Goal: Communication & Community: Answer question/provide support

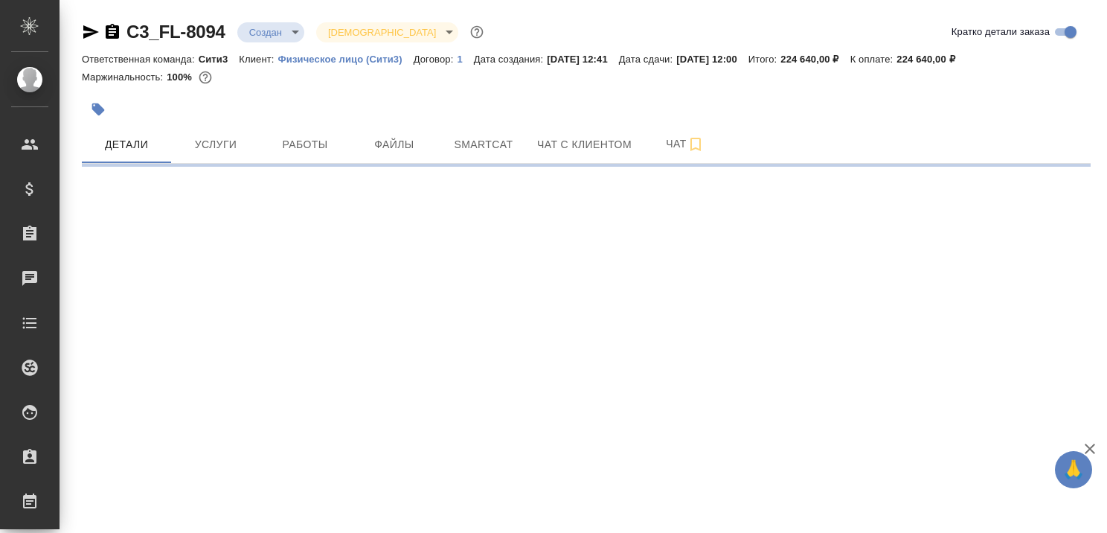
select select "RU"
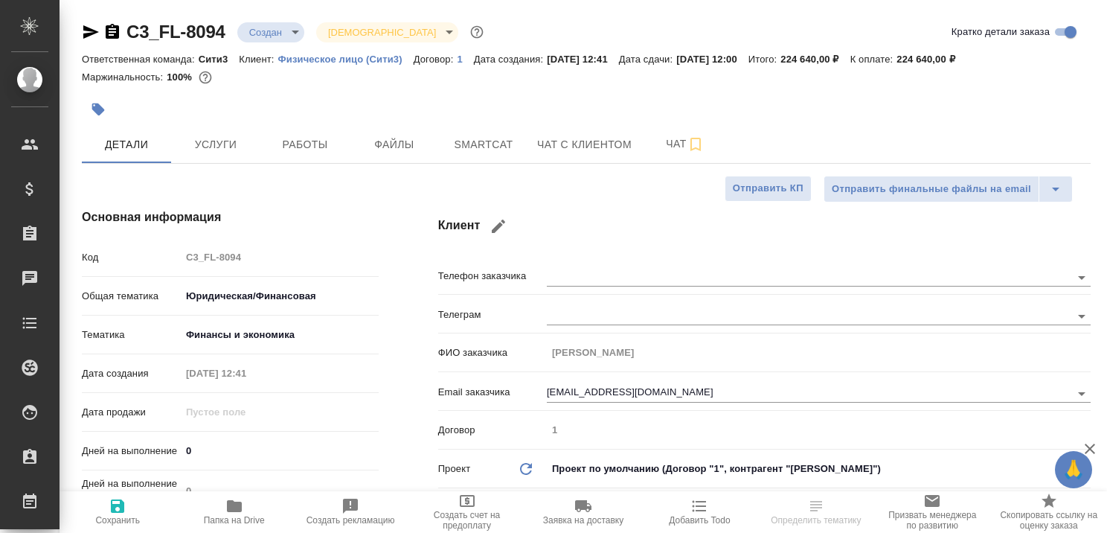
type textarea "x"
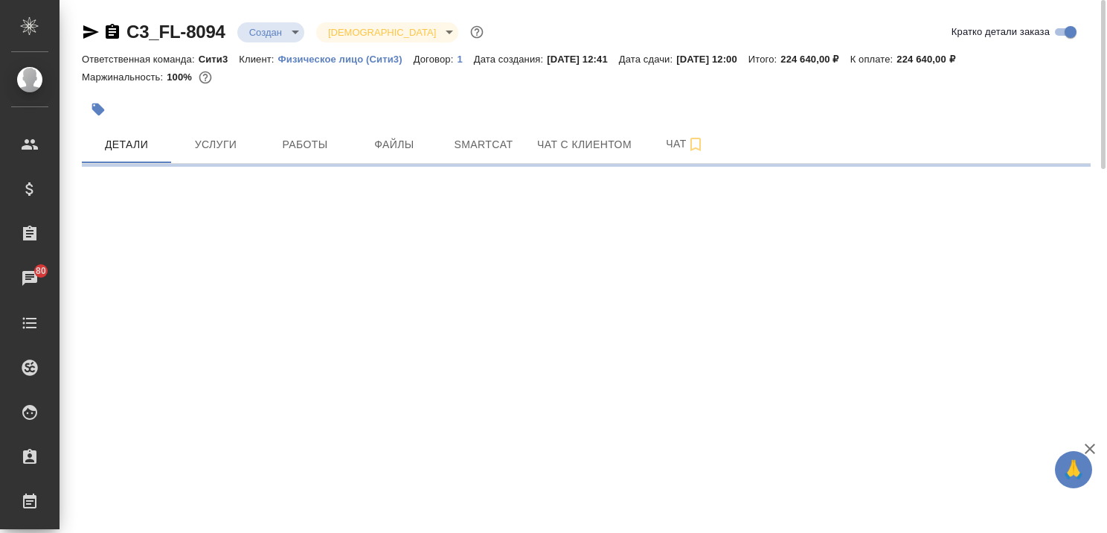
select select "RU"
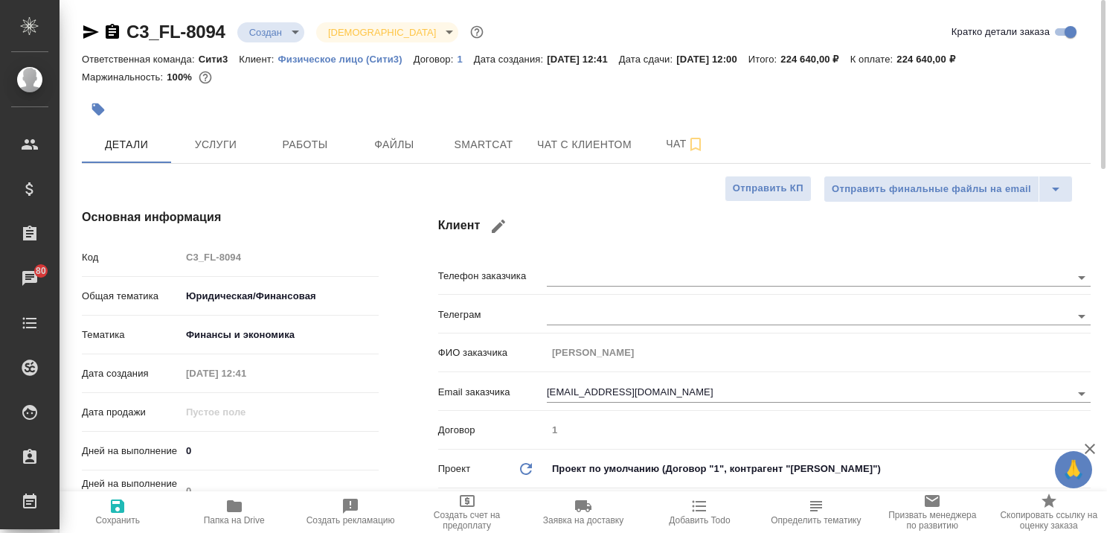
type textarea "x"
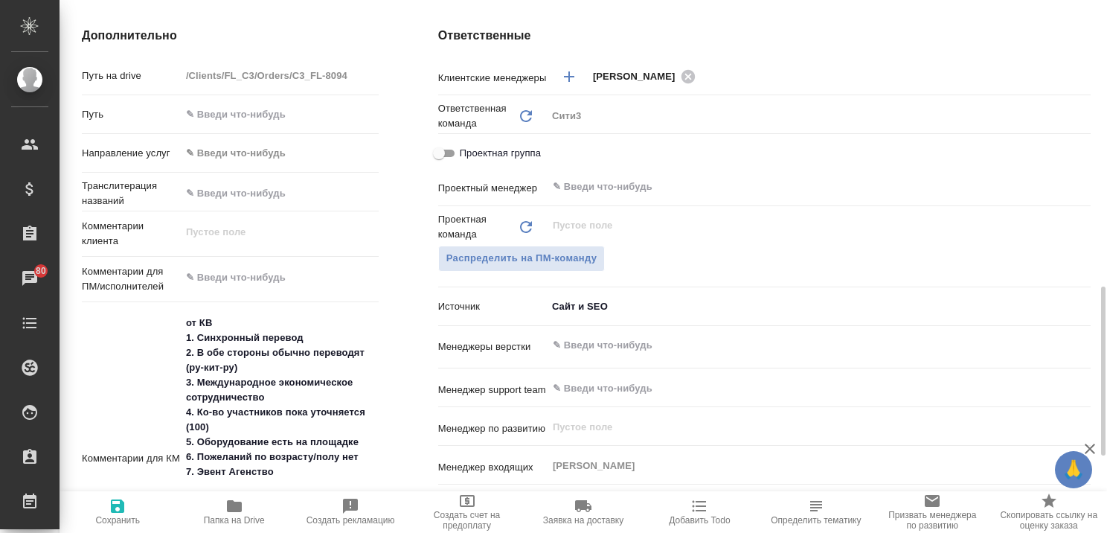
scroll to position [669, 0]
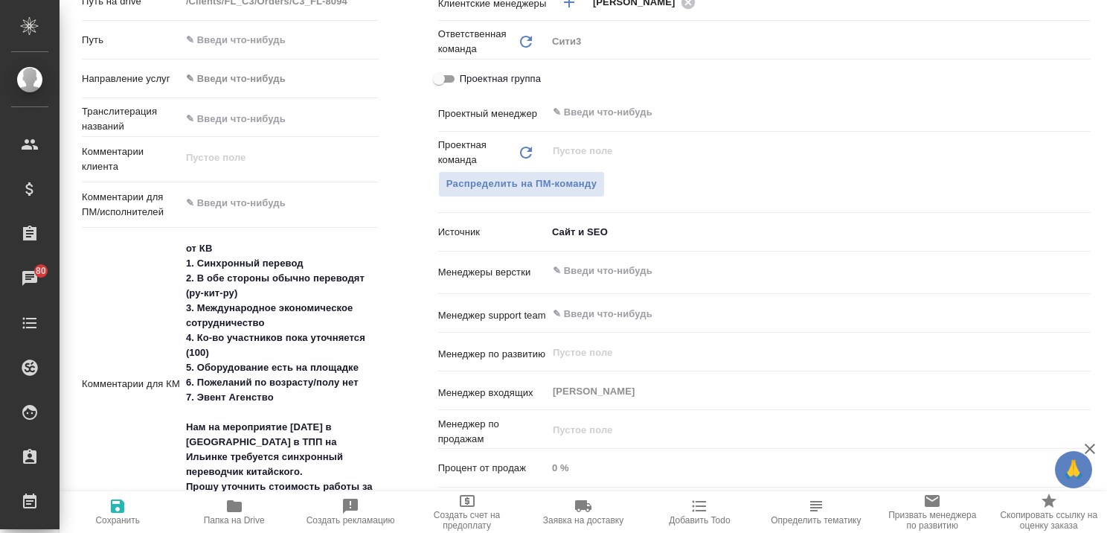
type textarea "x"
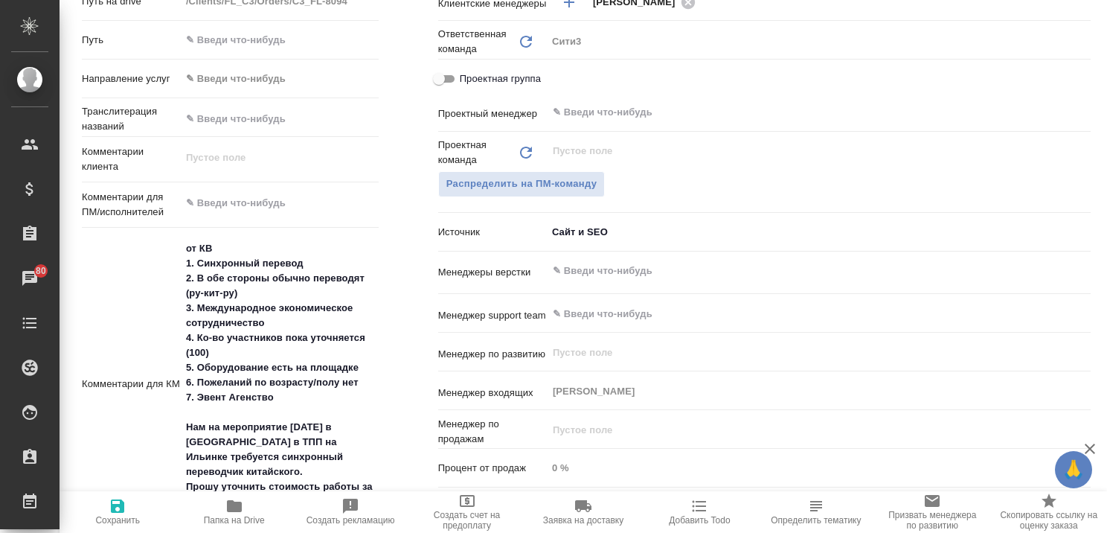
type textarea "x"
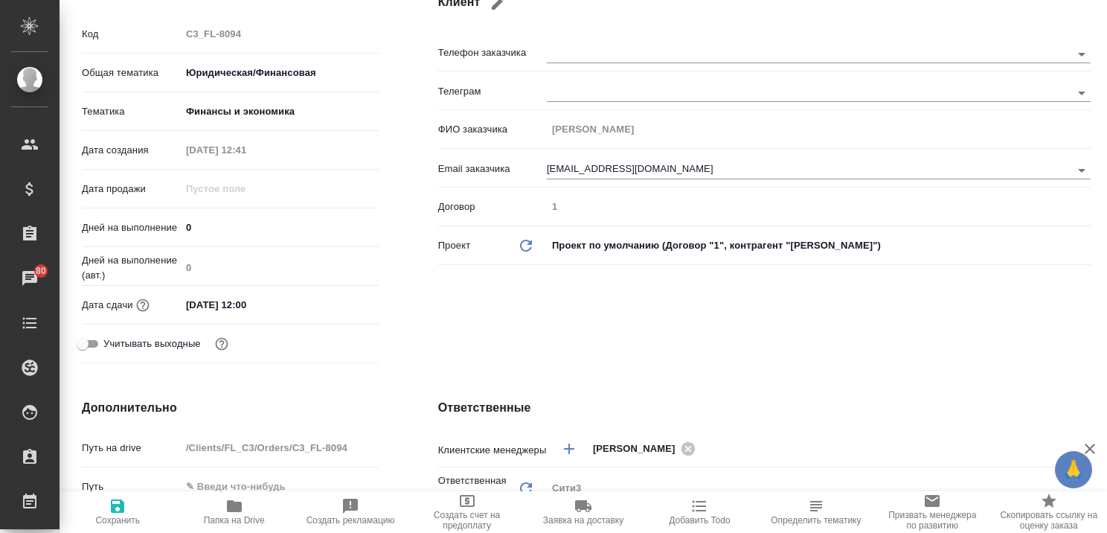
scroll to position [0, 0]
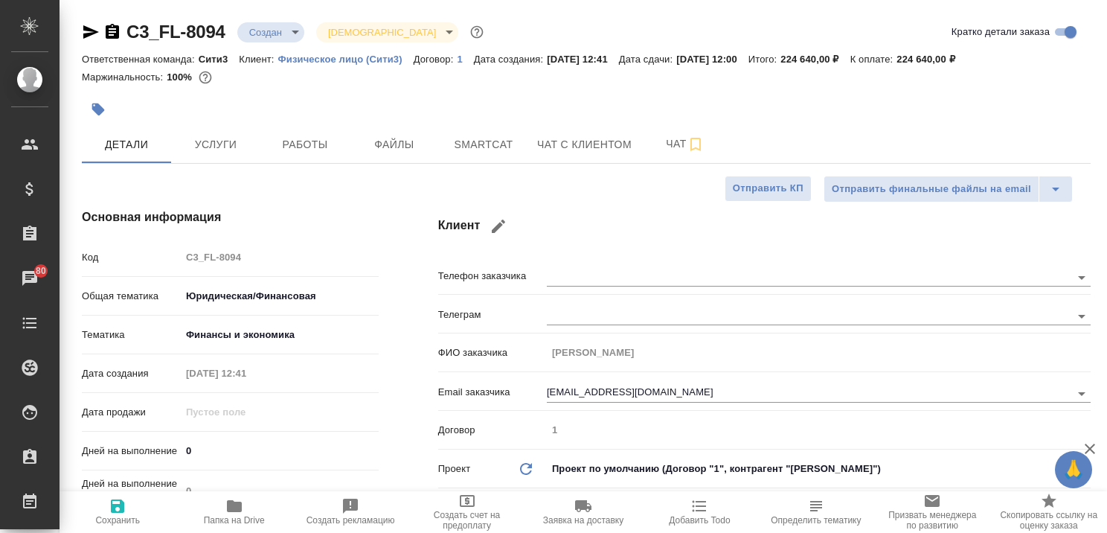
type textarea "x"
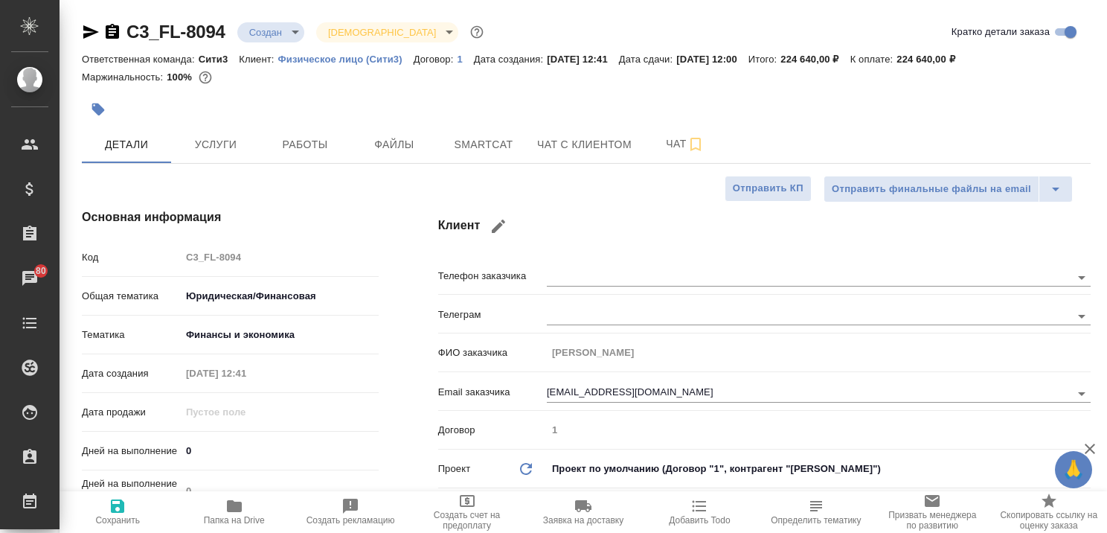
type textarea "x"
click at [222, 149] on span "Услуги" at bounding box center [215, 144] width 71 height 19
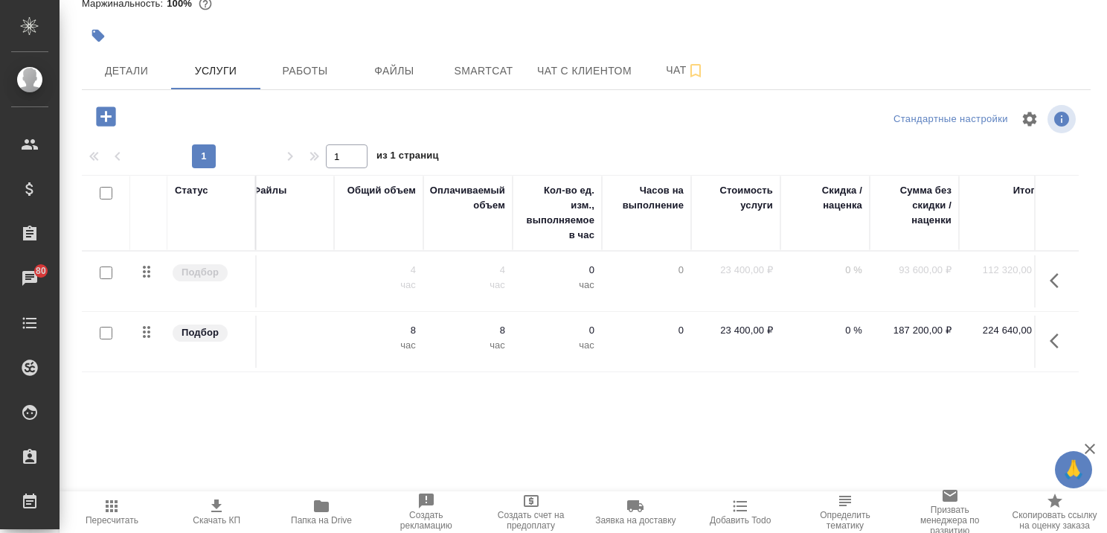
scroll to position [0, 405]
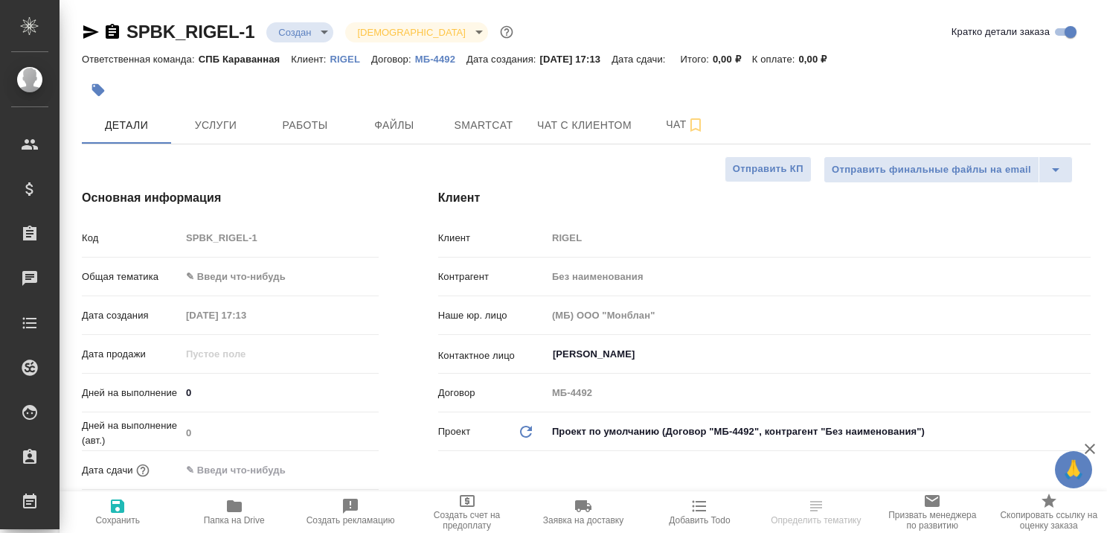
select select "RU"
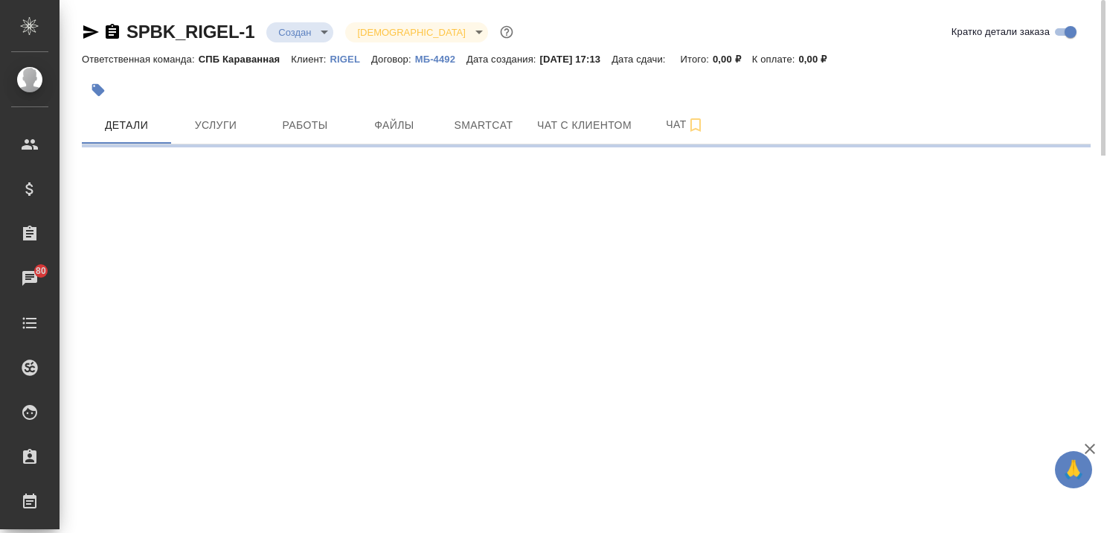
select select "RU"
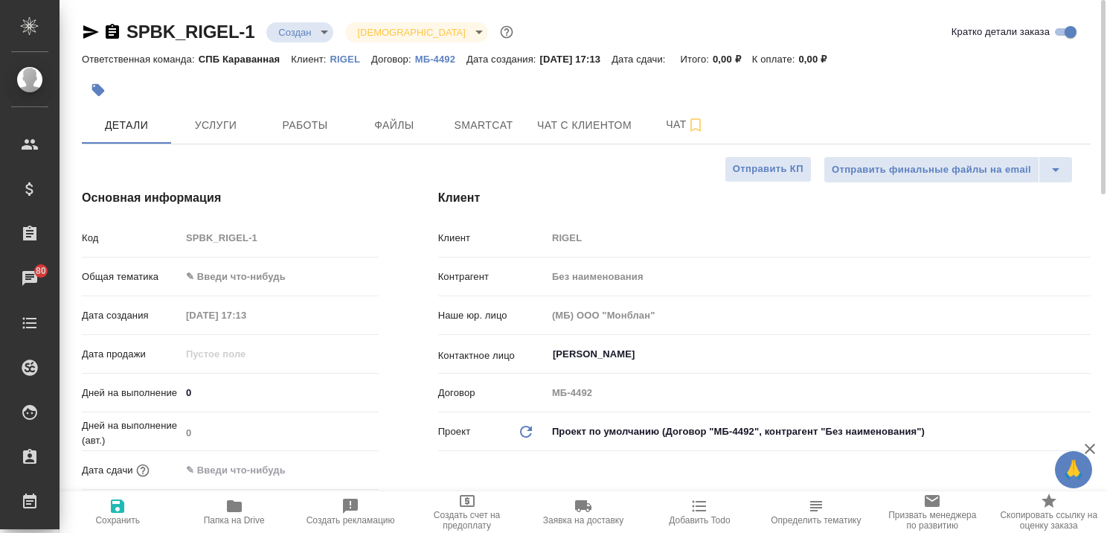
type textarea "x"
click at [339, 54] on p "RIGEL" at bounding box center [350, 59] width 41 height 11
type textarea "x"
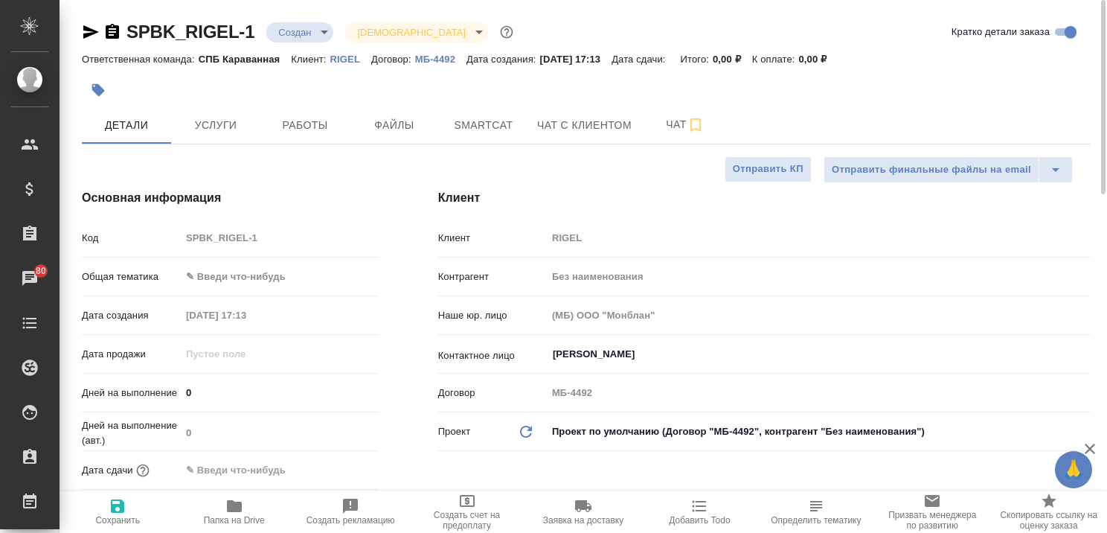
type textarea "x"
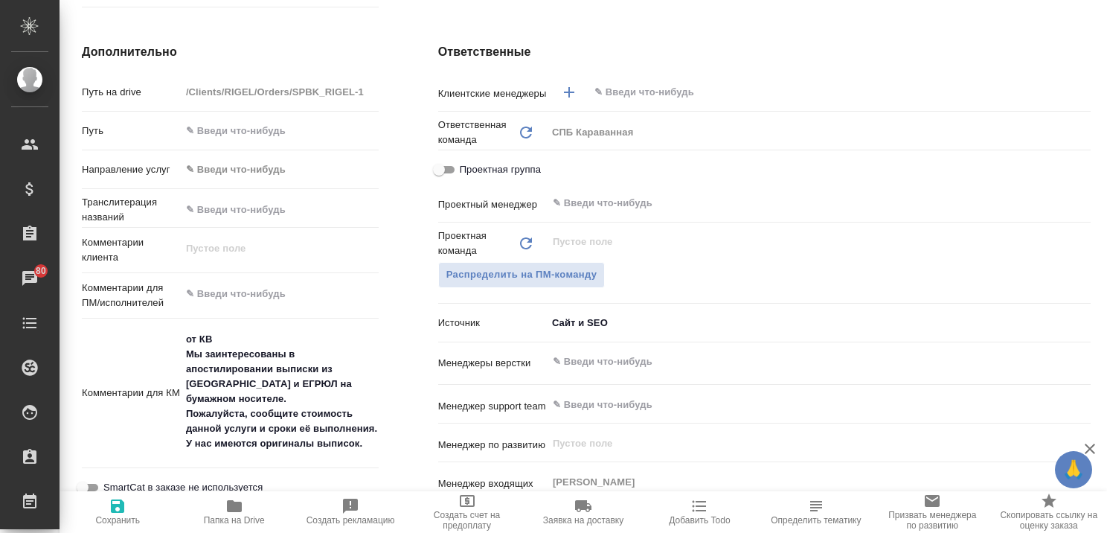
scroll to position [223, 0]
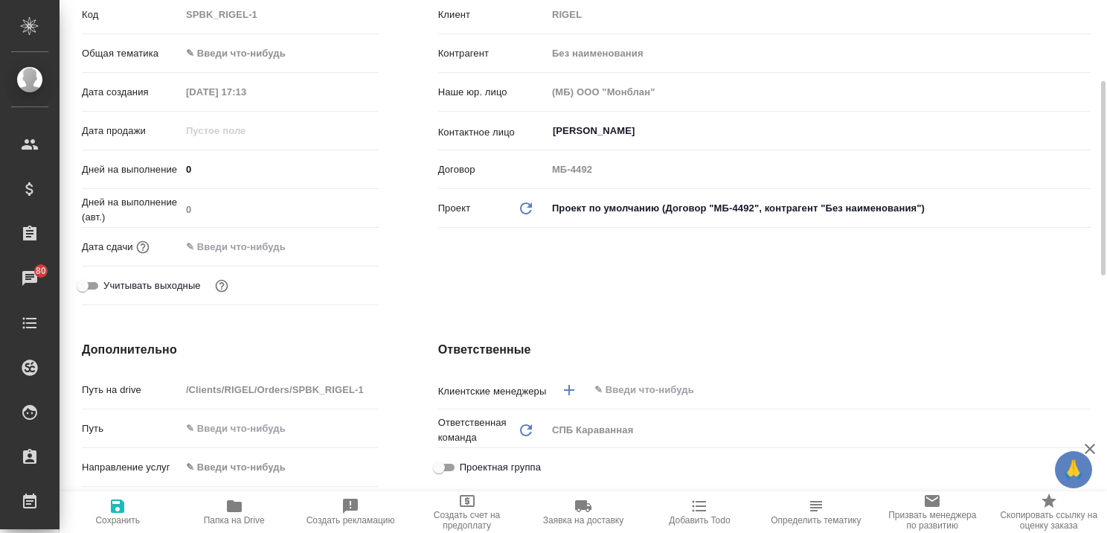
type textarea "x"
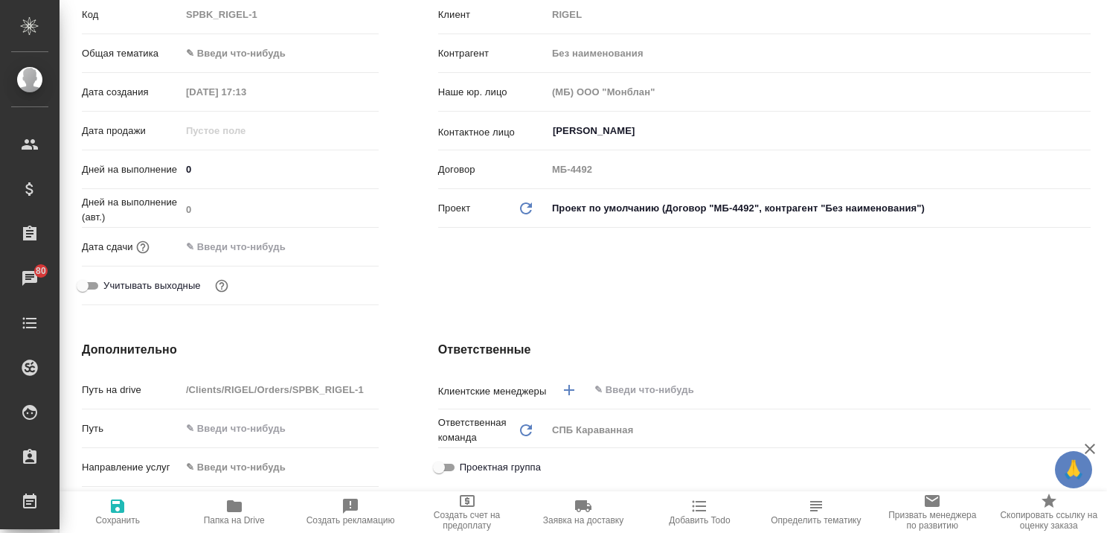
type textarea "x"
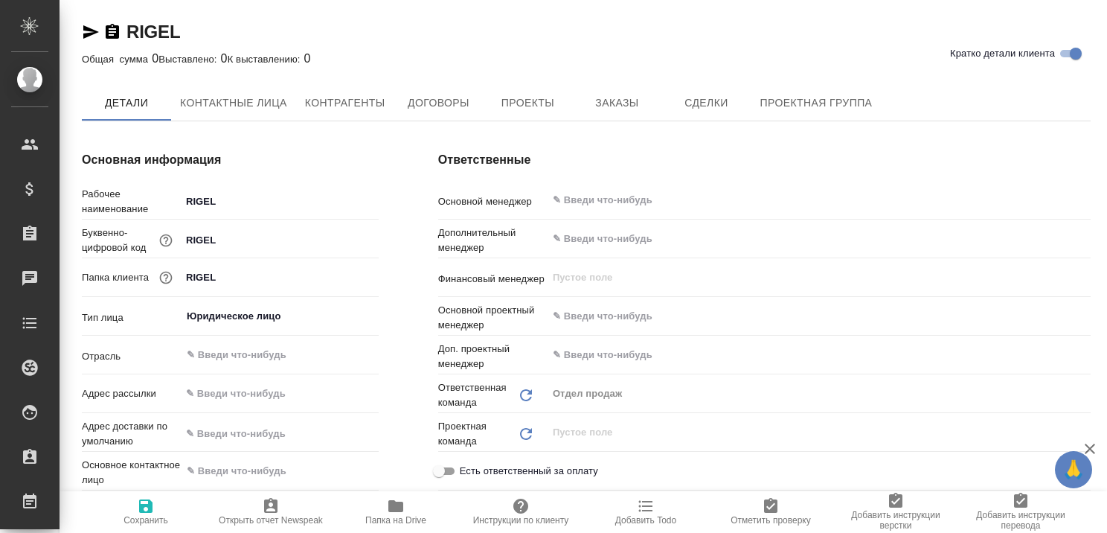
type textarea "x"
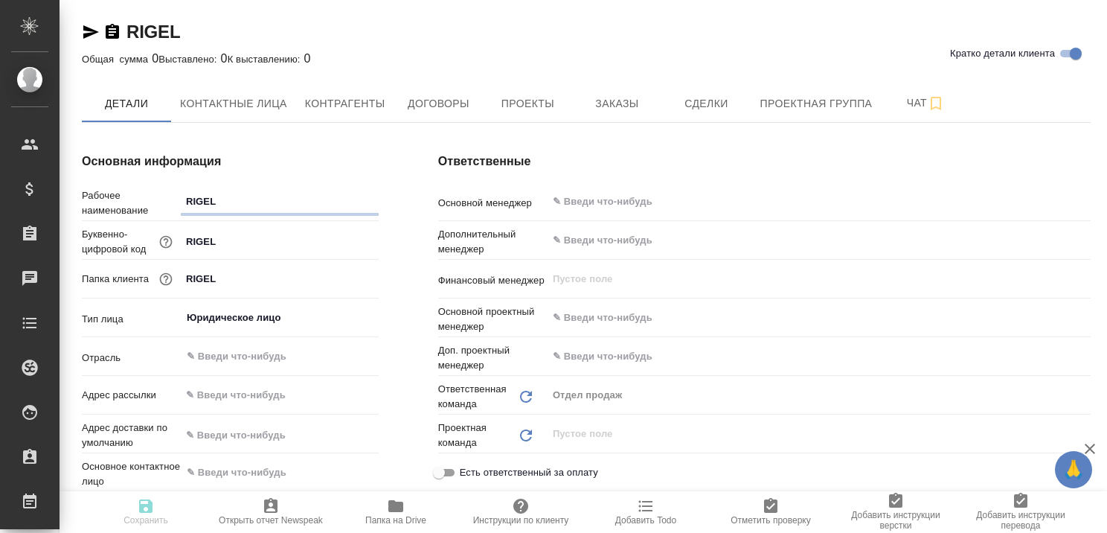
type textarea "x"
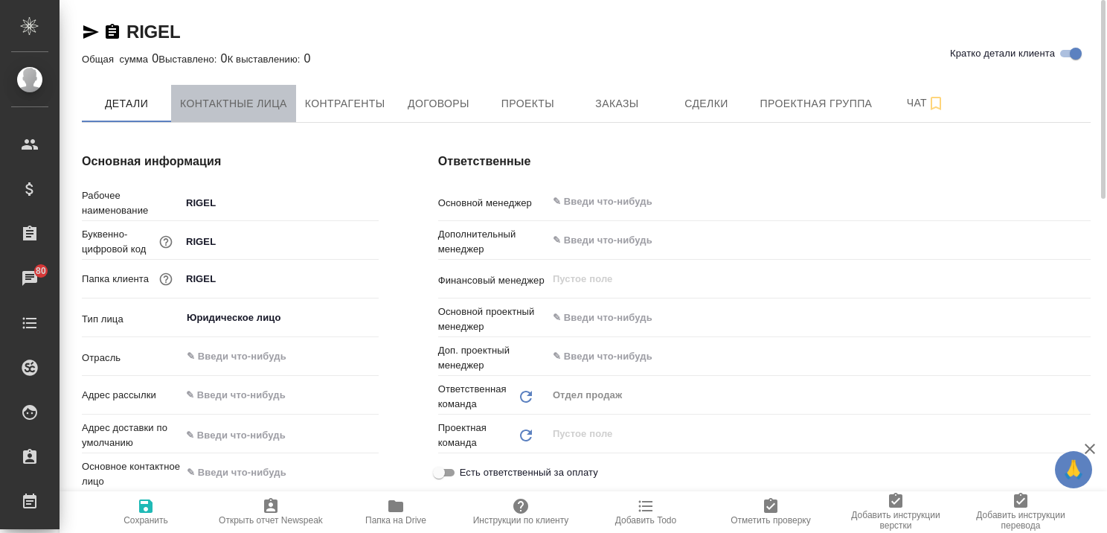
click at [230, 107] on span "Контактные лица" at bounding box center [233, 103] width 107 height 19
select select "RU"
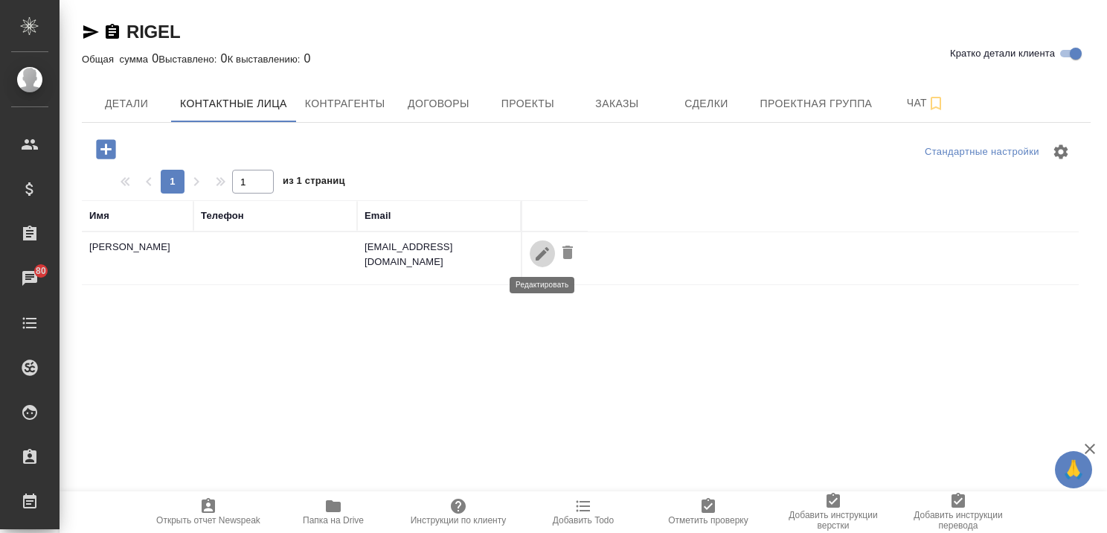
click at [534, 253] on icon "button" at bounding box center [542, 254] width 18 height 18
type input "Елена Бараненкова"
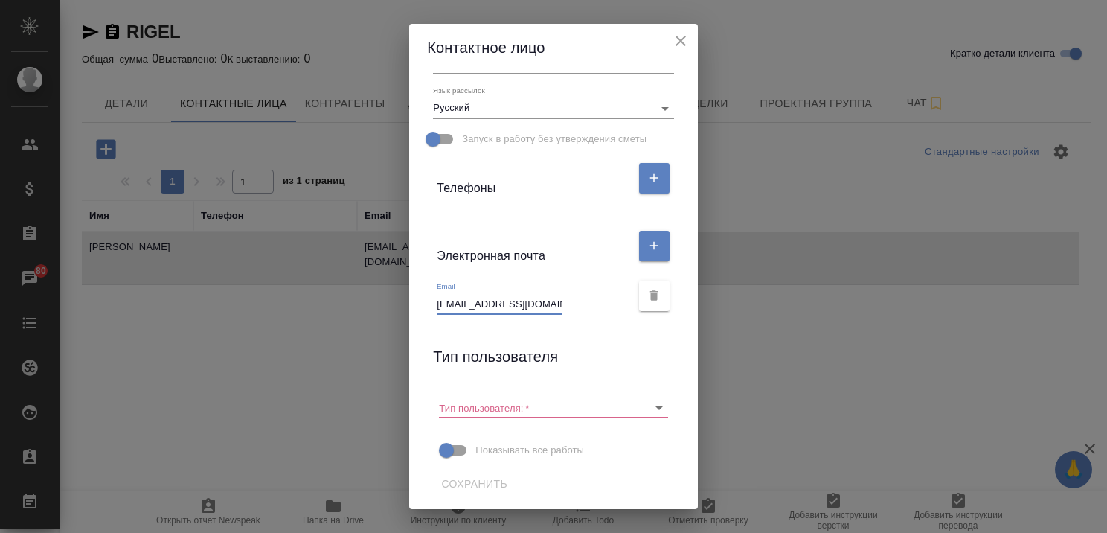
scroll to position [0, 21]
drag, startPoint x: 432, startPoint y: 303, endPoint x: 576, endPoint y: 303, distance: 143.6
click at [576, 303] on div "Email e.baranenkova@rigelstrips.com" at bounding box center [533, 297] width 193 height 33
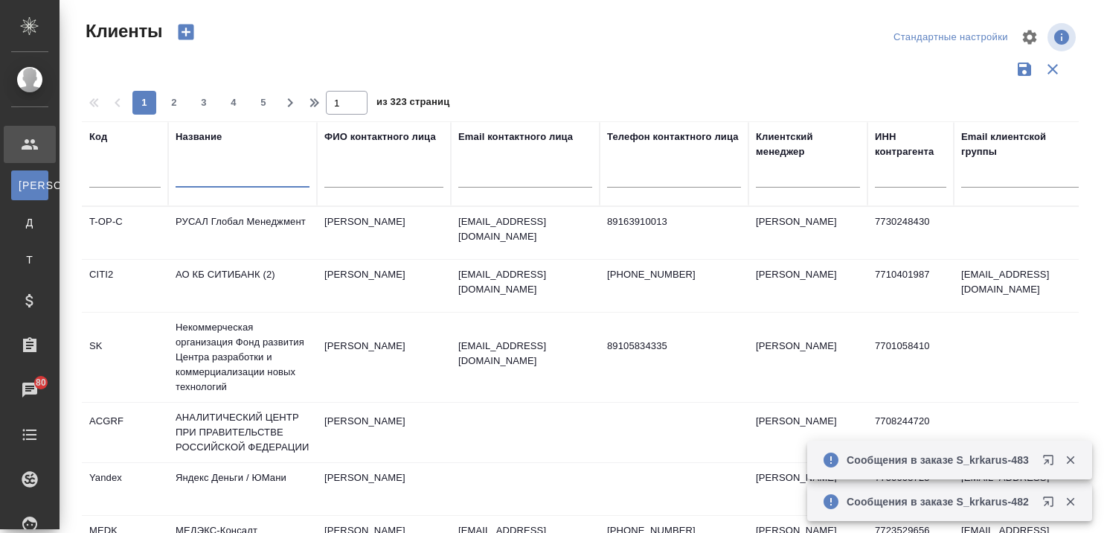
select select "RU"
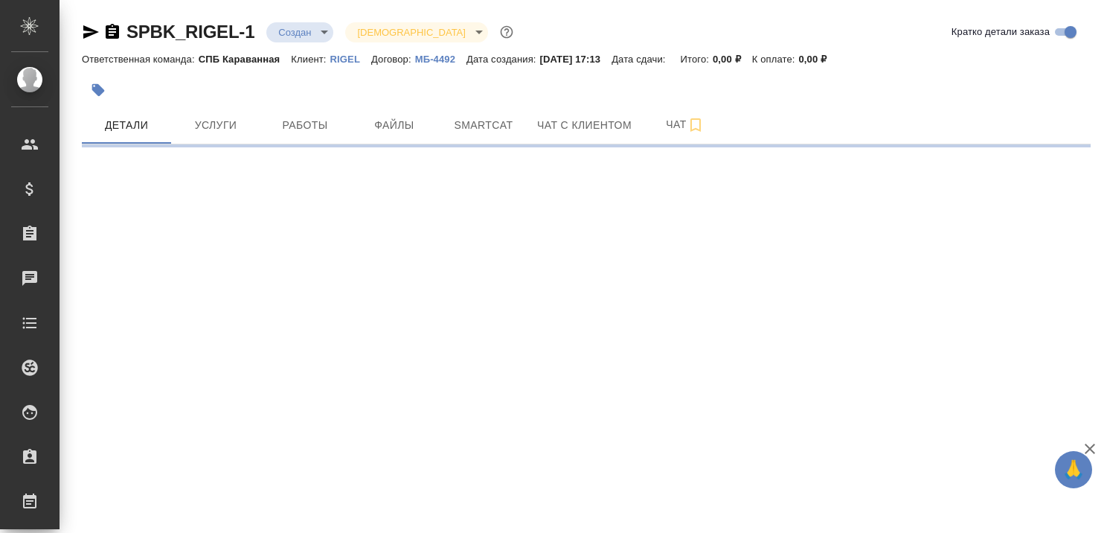
select select "RU"
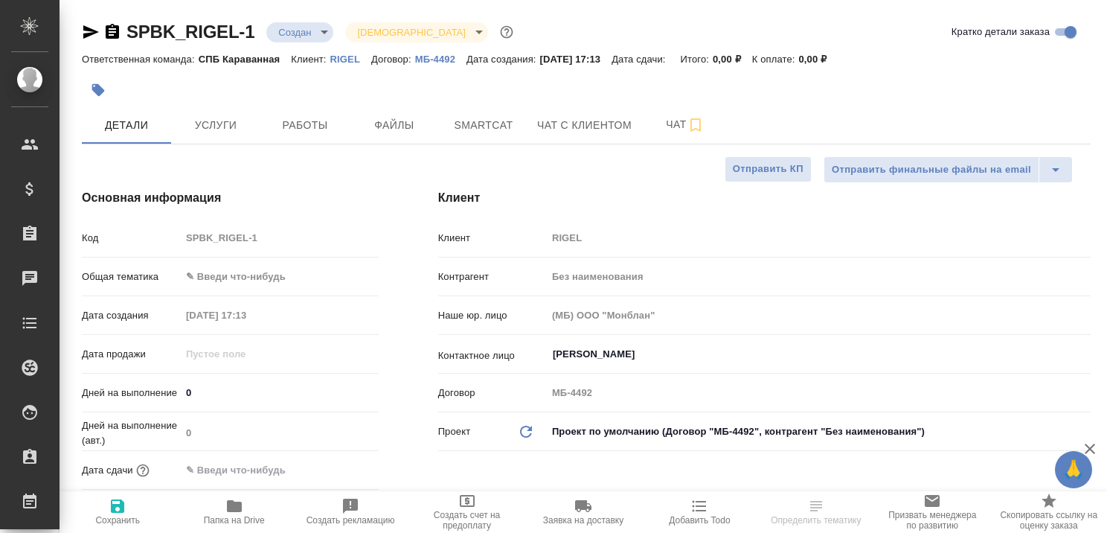
type textarea "x"
select select "RU"
type textarea "x"
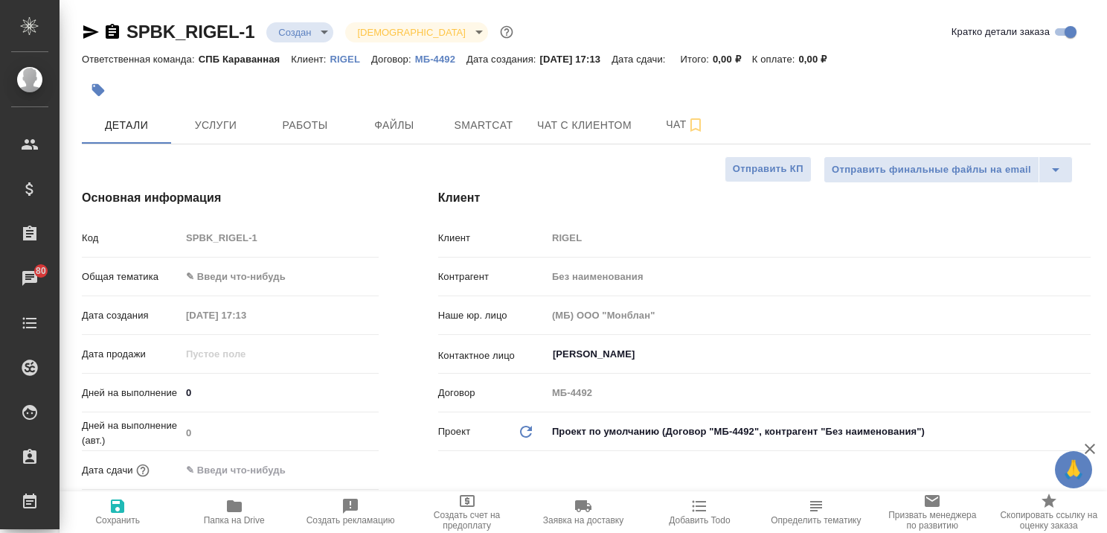
type textarea "x"
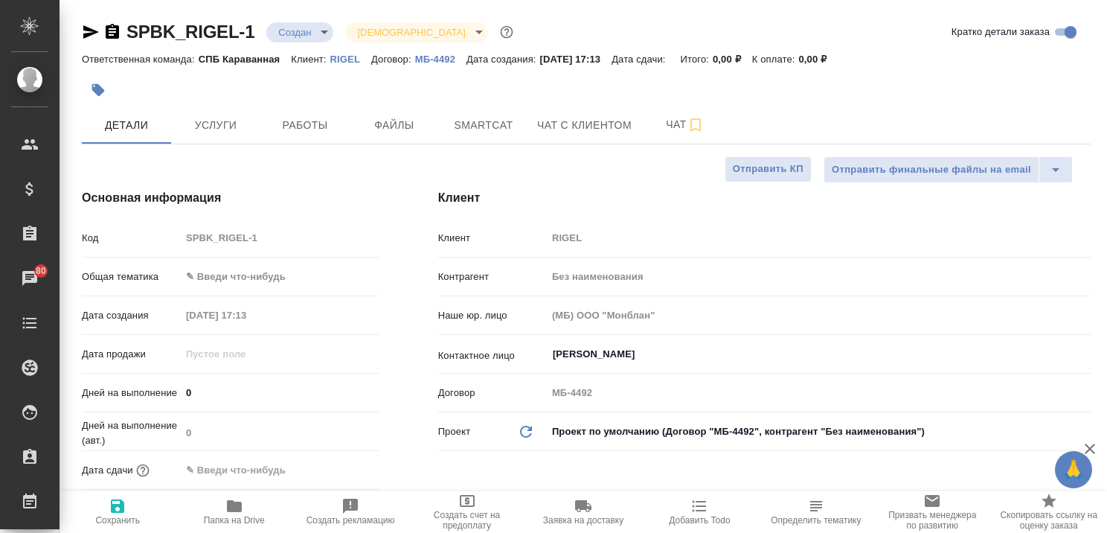
type textarea "x"
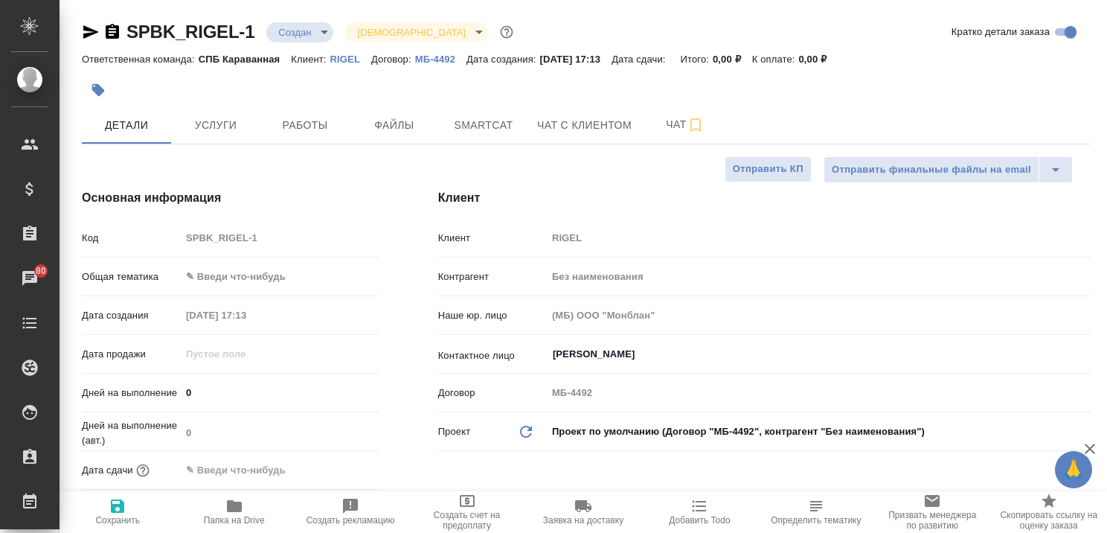
type textarea "x"
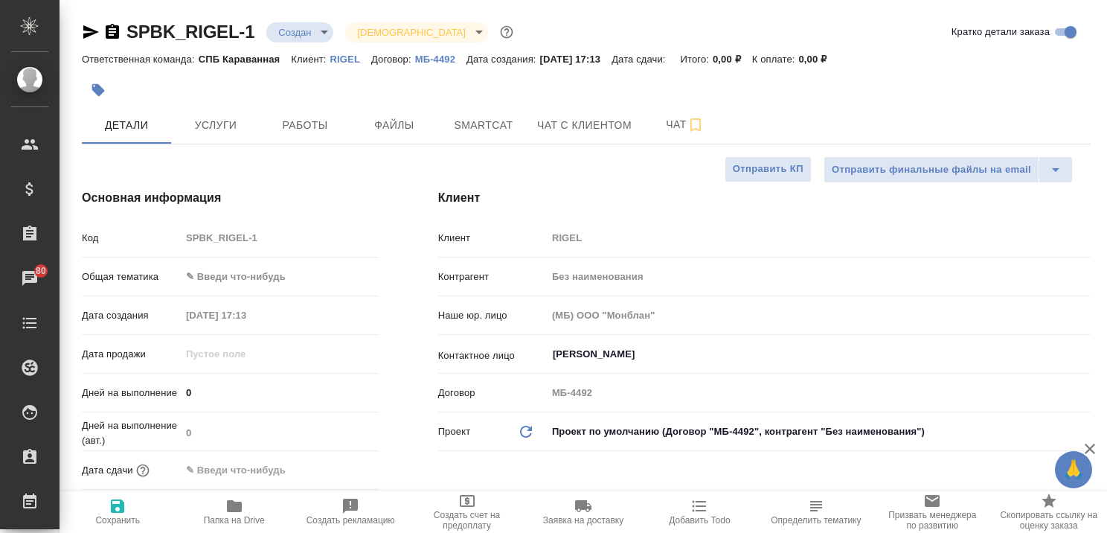
type textarea "x"
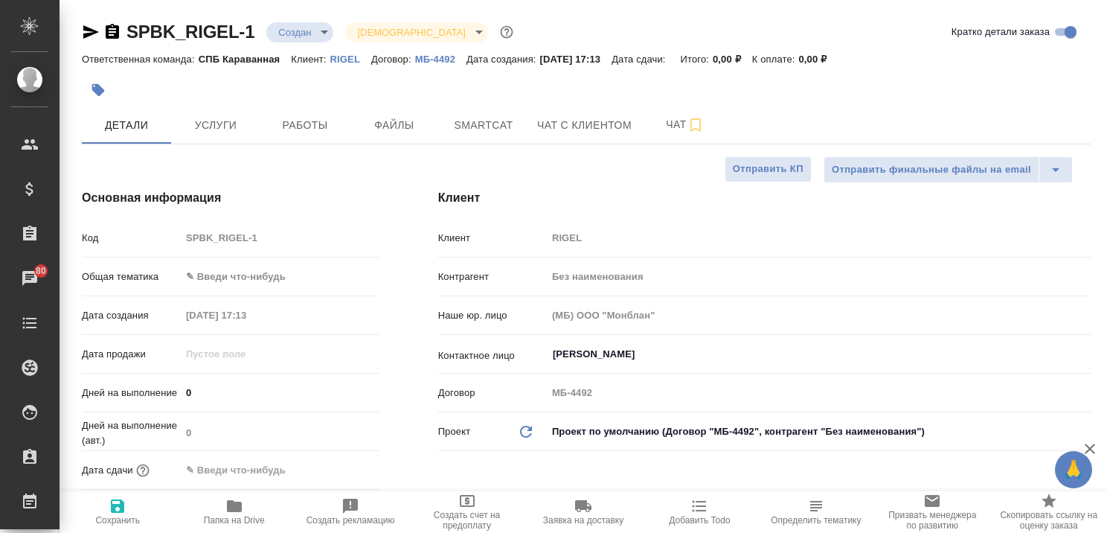
type textarea "x"
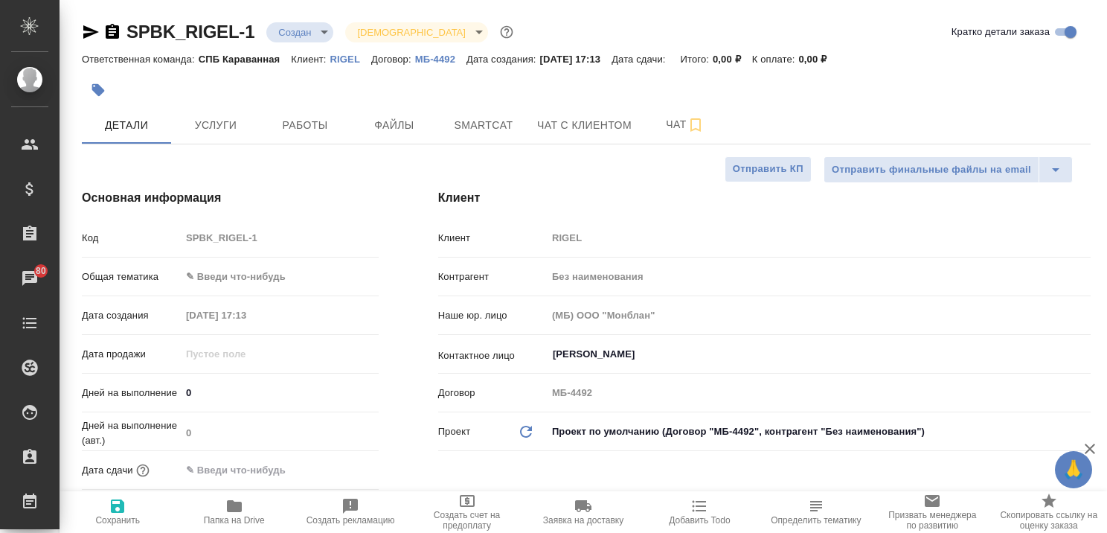
type textarea "x"
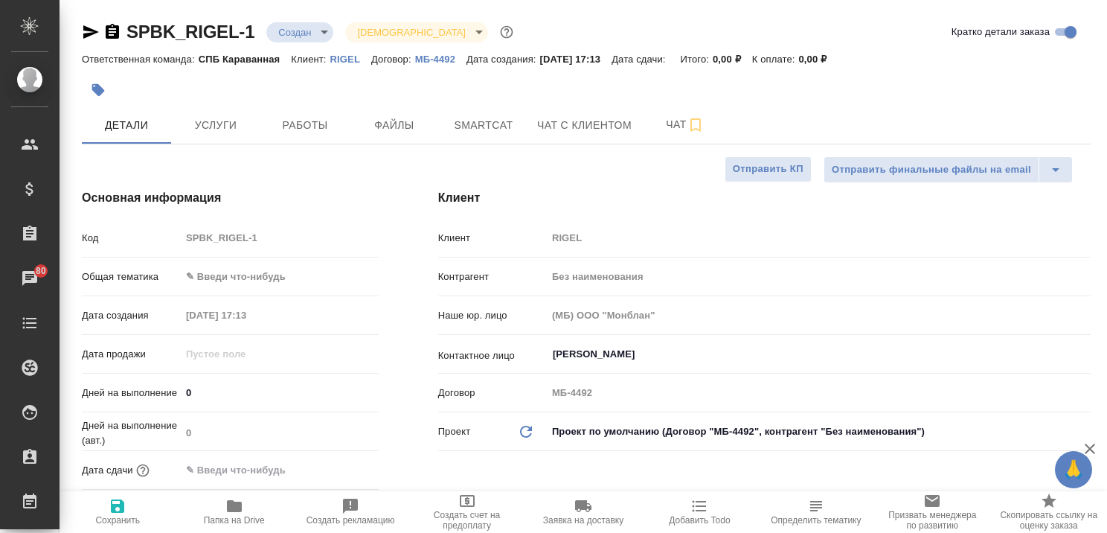
type textarea "x"
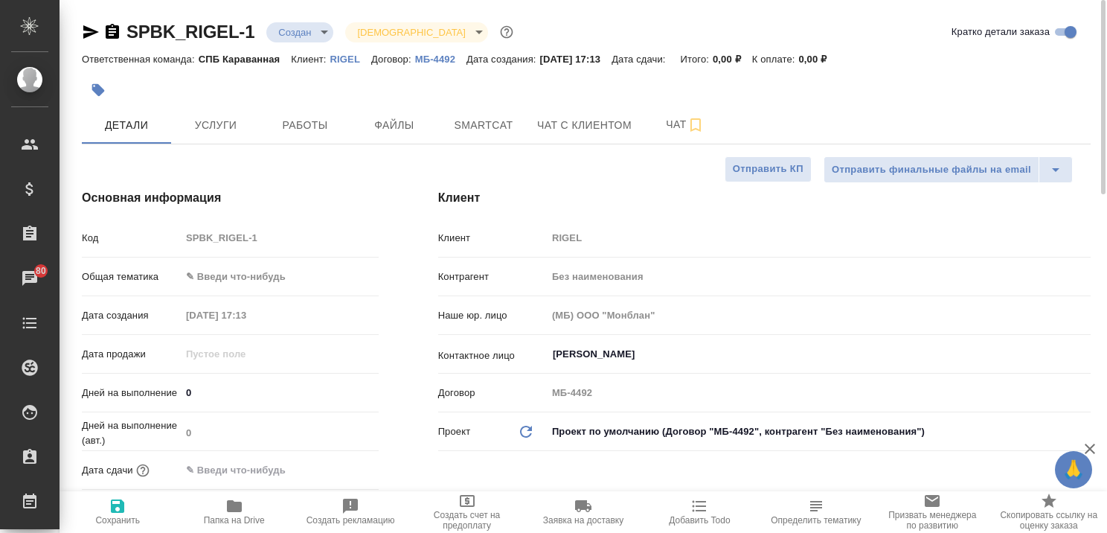
type textarea "x"
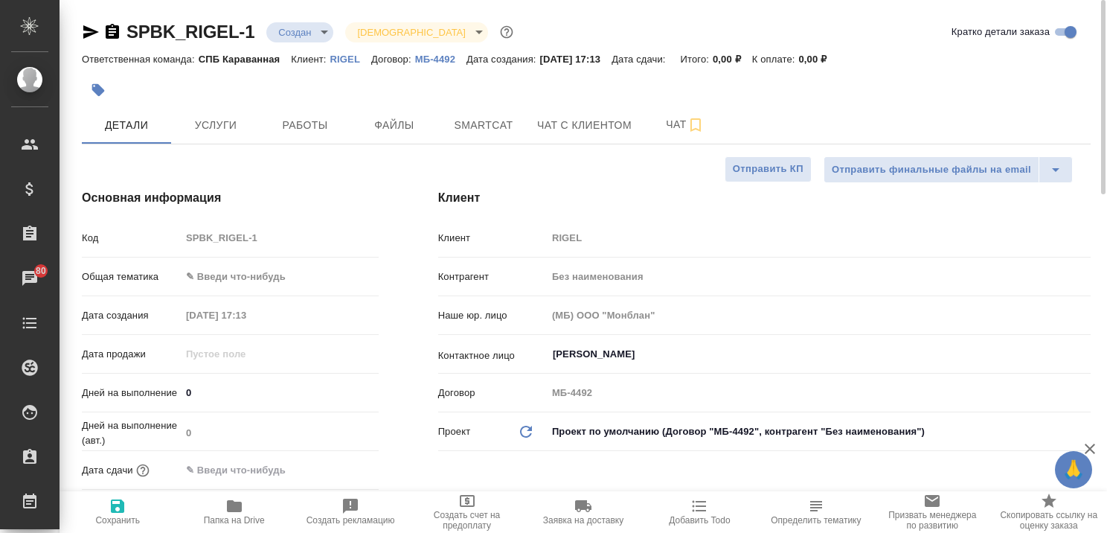
type textarea "x"
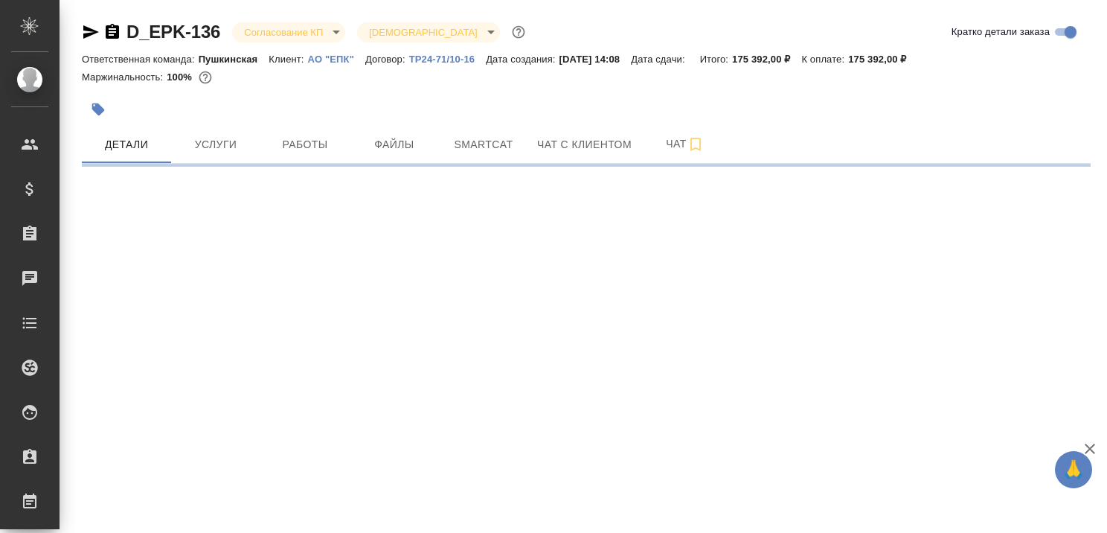
select select "RU"
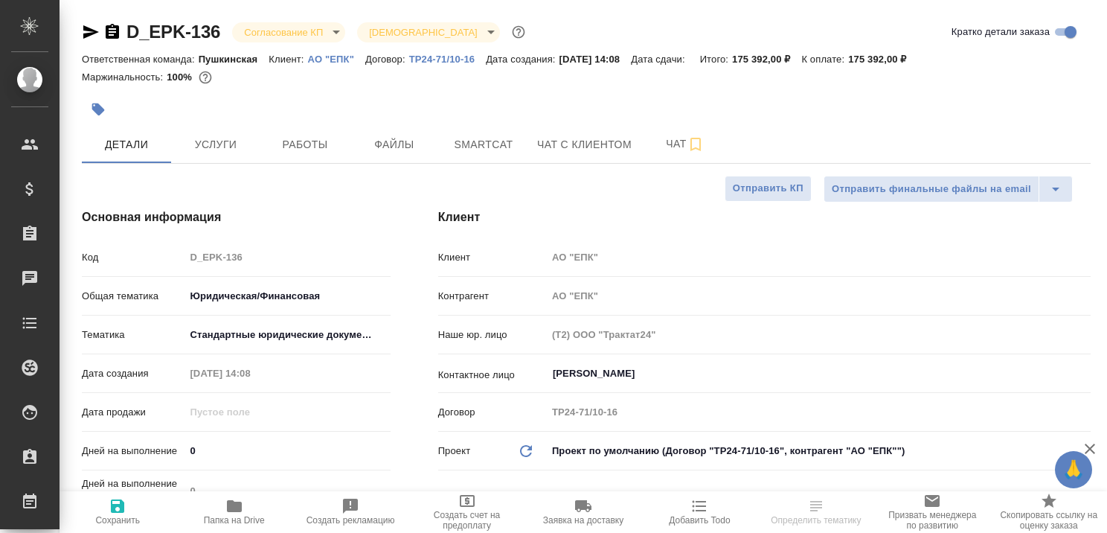
click at [333, 53] on link "АО "ЕПК"" at bounding box center [336, 58] width 57 height 13
type textarea "x"
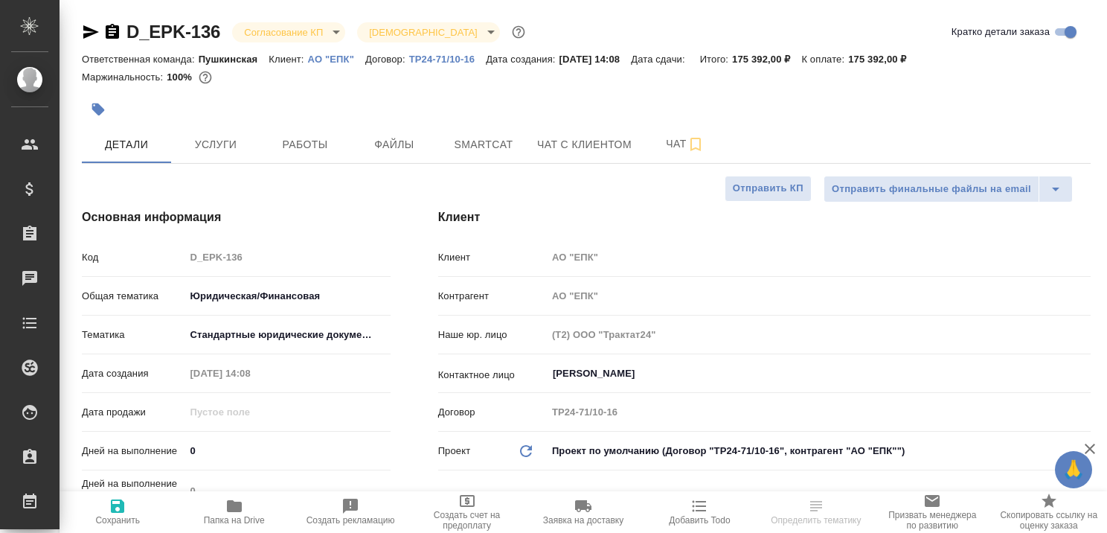
type textarea "x"
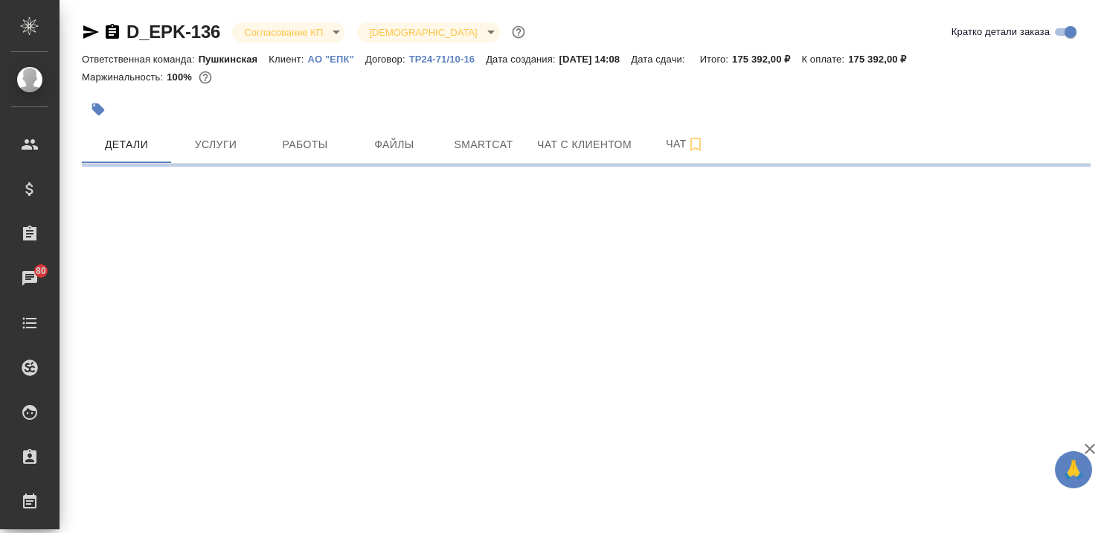
select select "RU"
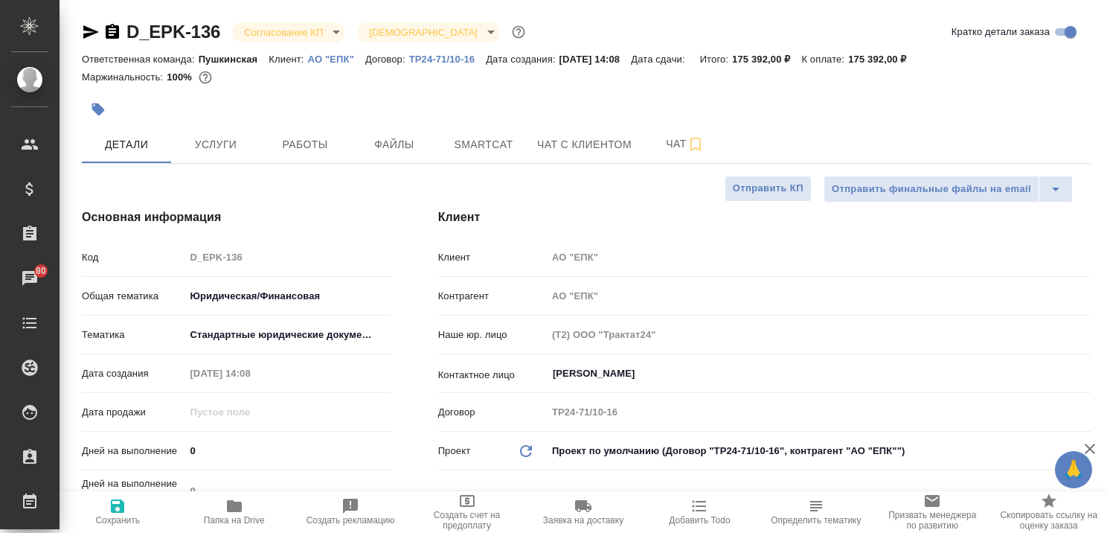
type textarea "x"
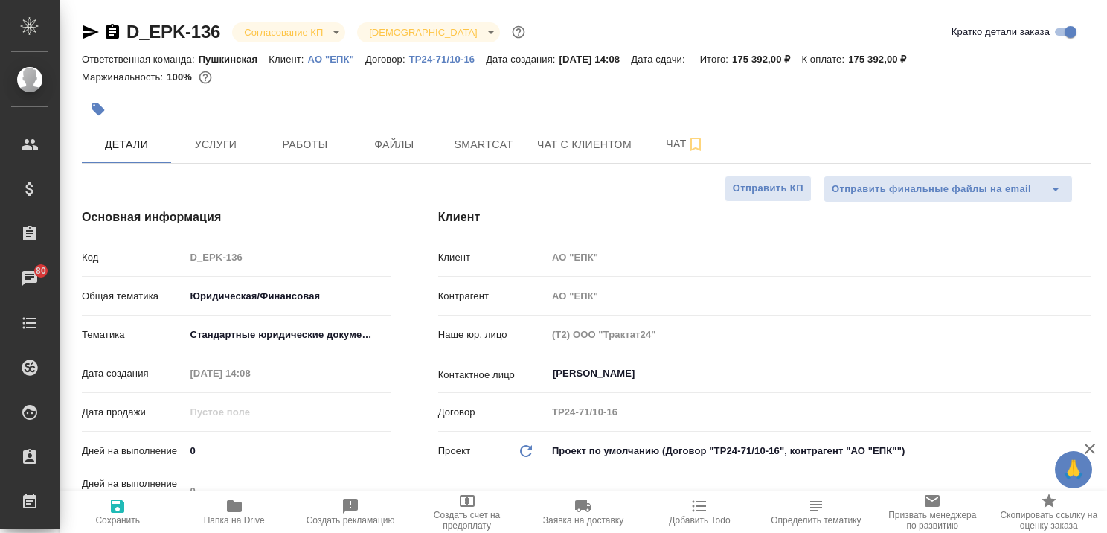
type textarea "x"
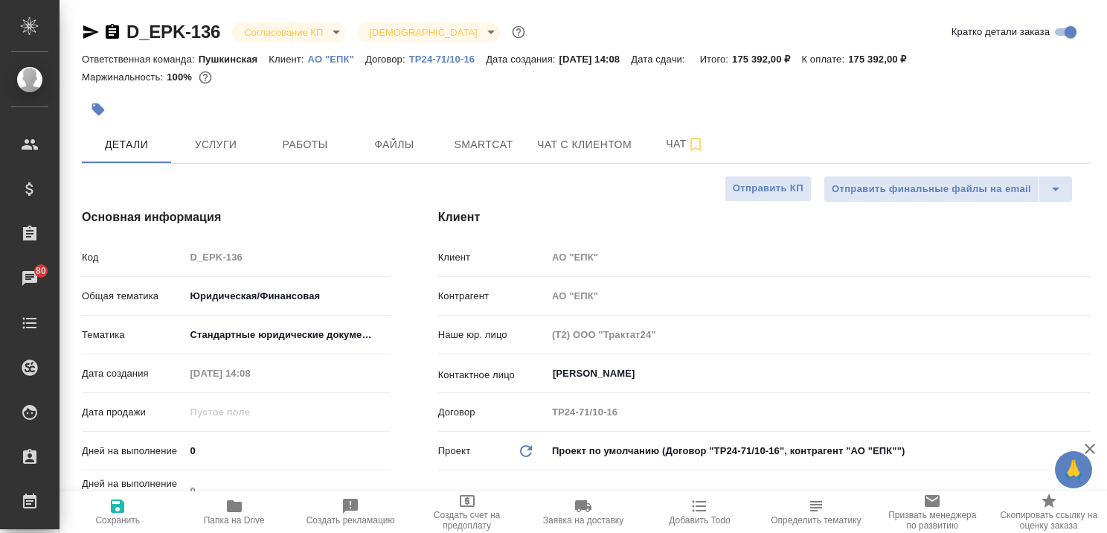
type textarea "x"
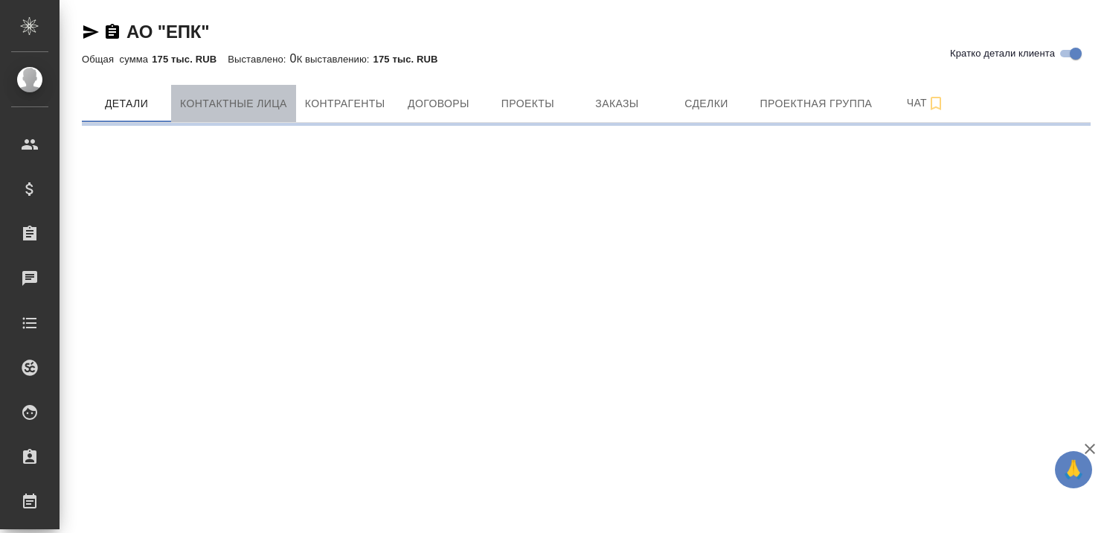
click at [222, 100] on span "Контактные лица" at bounding box center [233, 103] width 107 height 19
select select "RU"
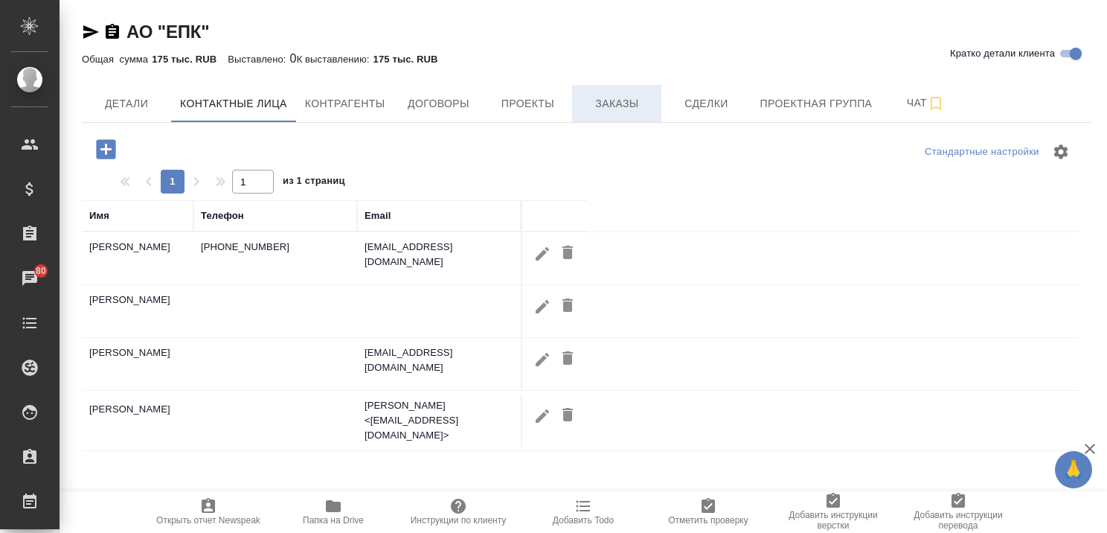
click at [597, 106] on span "Заказы" at bounding box center [616, 103] width 71 height 19
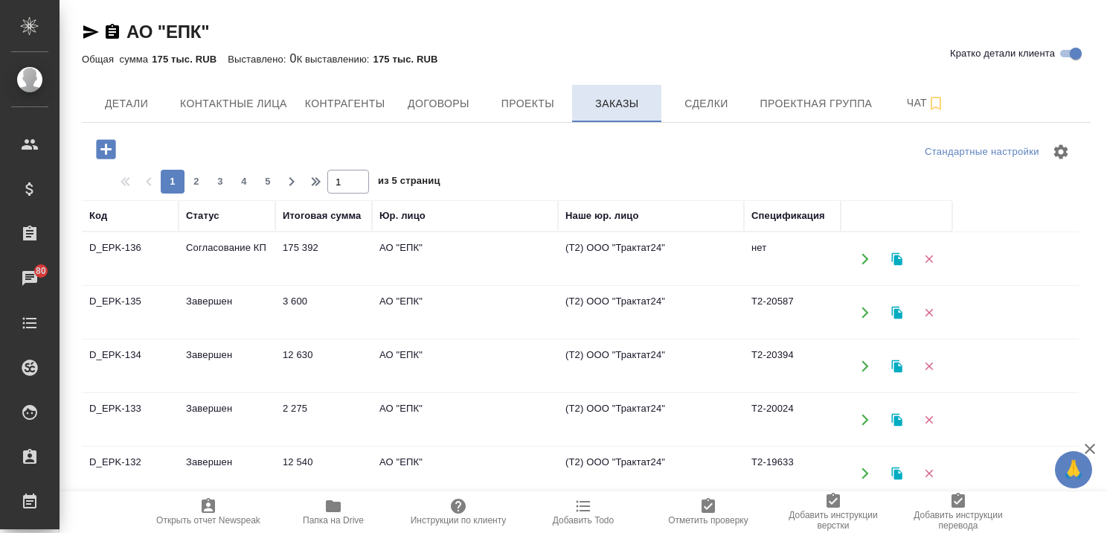
click at [623, 96] on span "Заказы" at bounding box center [616, 103] width 71 height 19
click at [236, 248] on td "Согласование КП" at bounding box center [227, 259] width 97 height 52
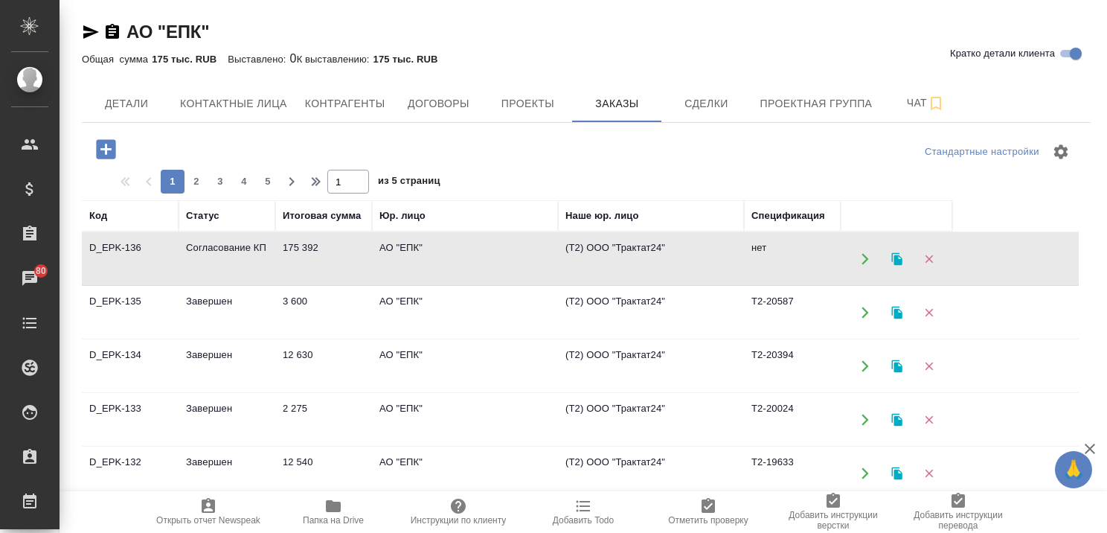
click at [236, 248] on td "Согласование КП" at bounding box center [227, 259] width 97 height 52
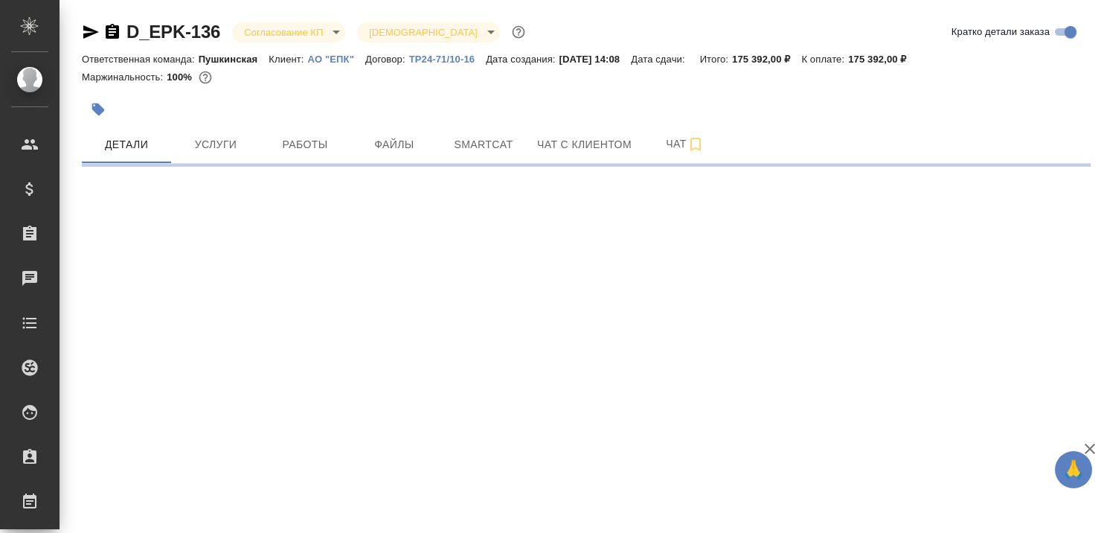
select select "RU"
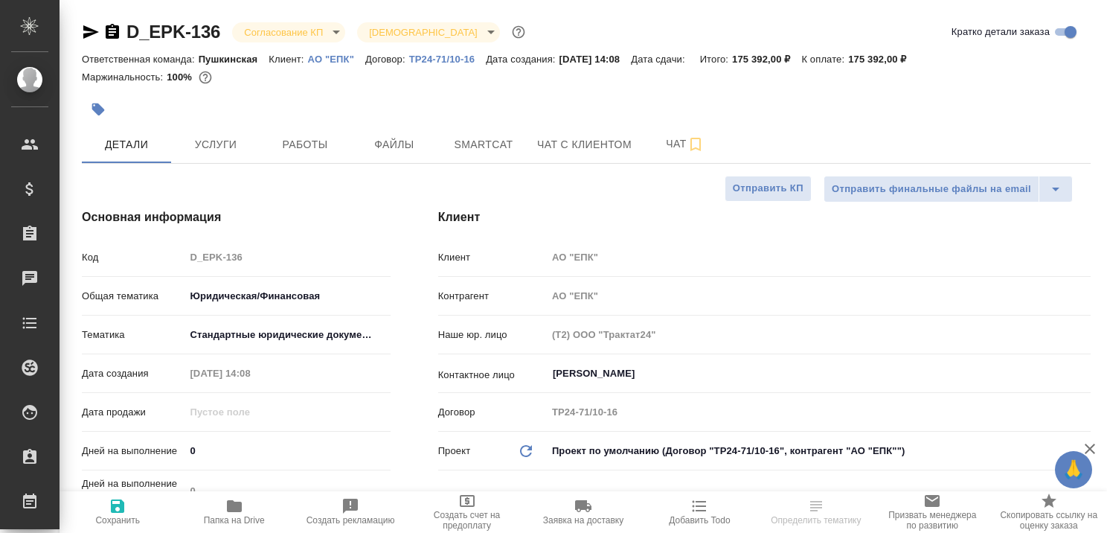
type textarea "x"
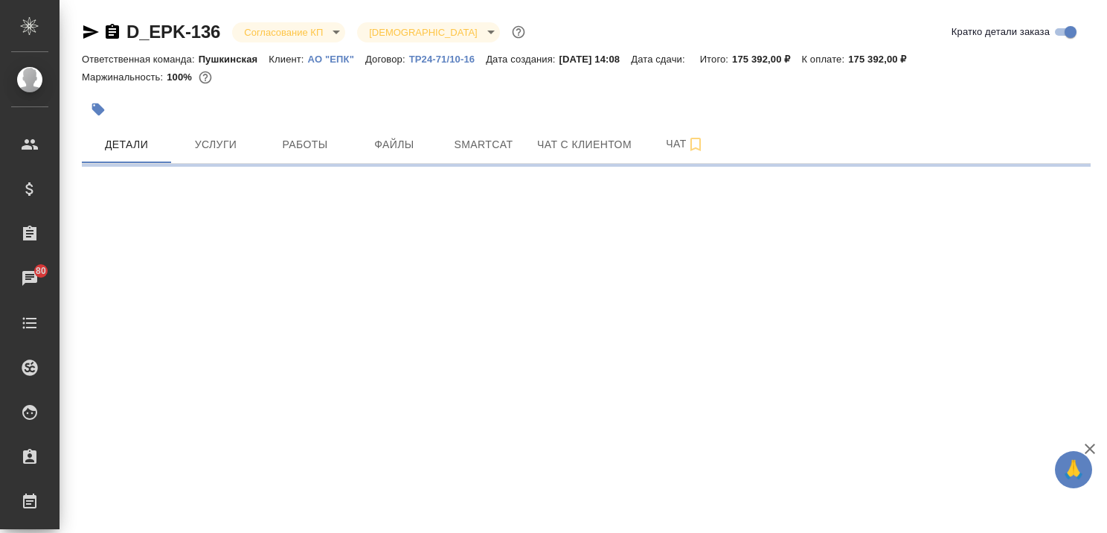
select select "RU"
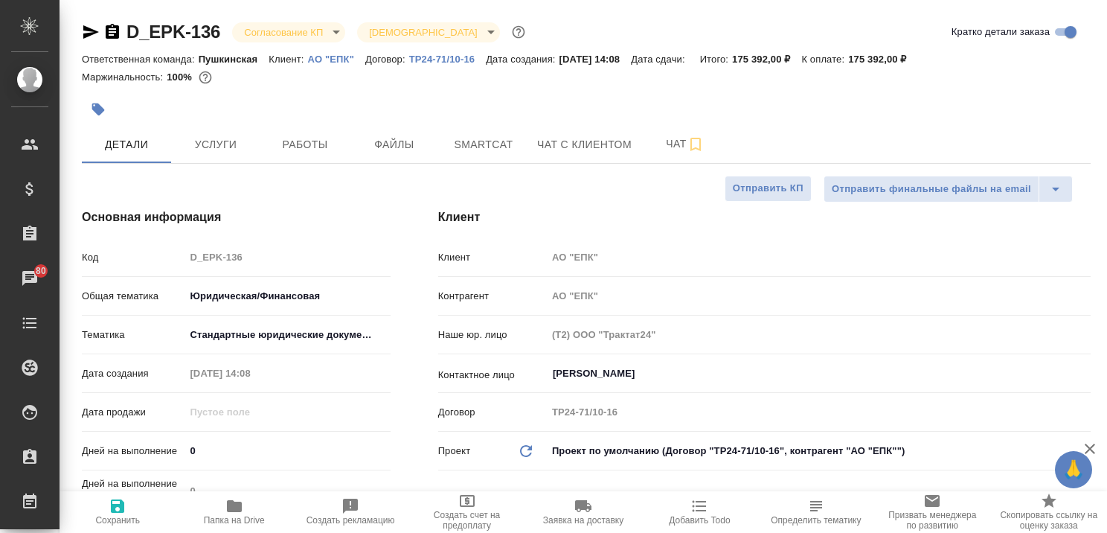
type textarea "x"
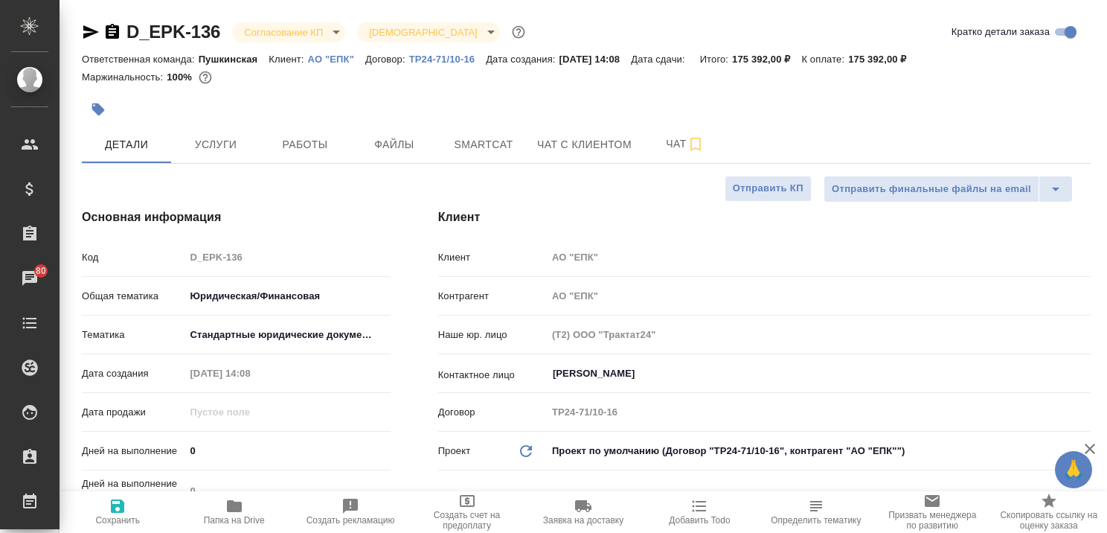
type textarea "x"
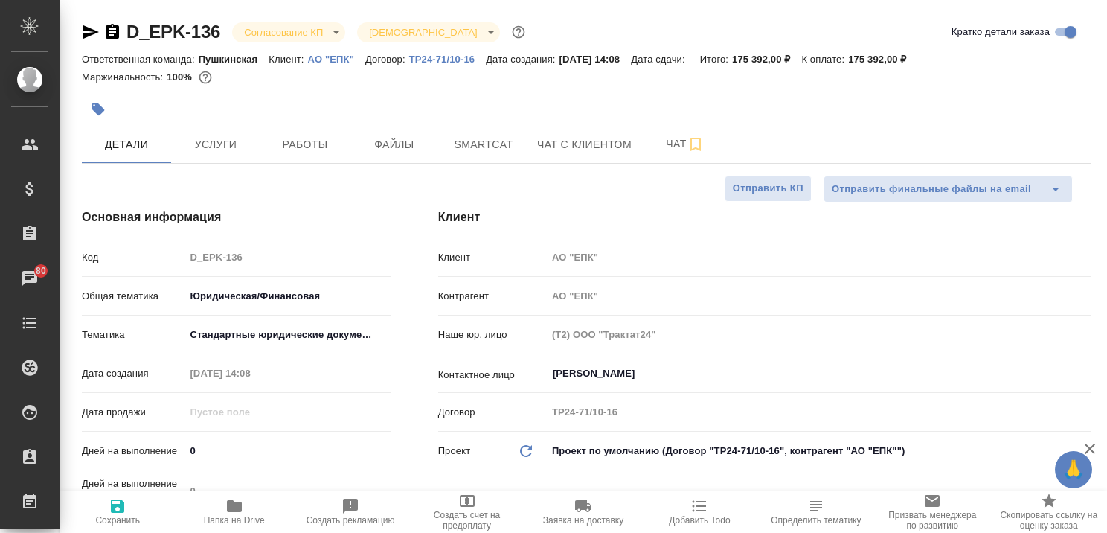
type textarea "x"
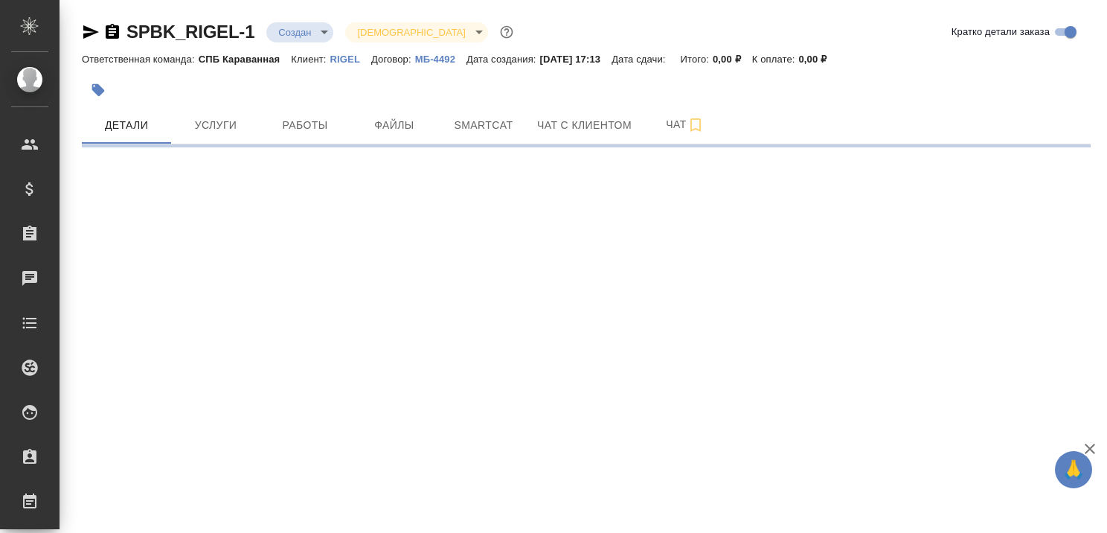
select select "RU"
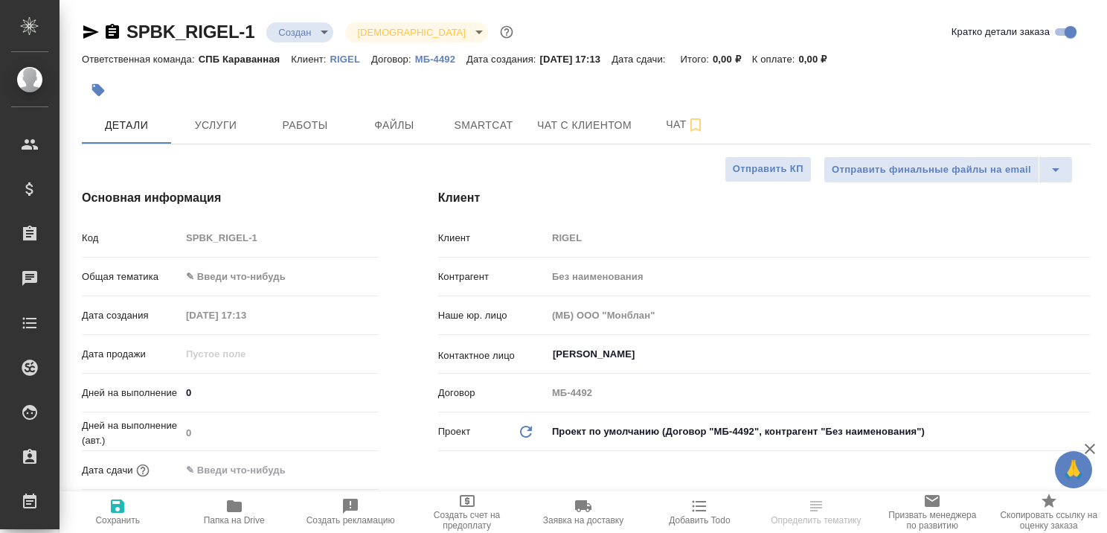
type textarea "x"
type input "[PERSON_NAME]"
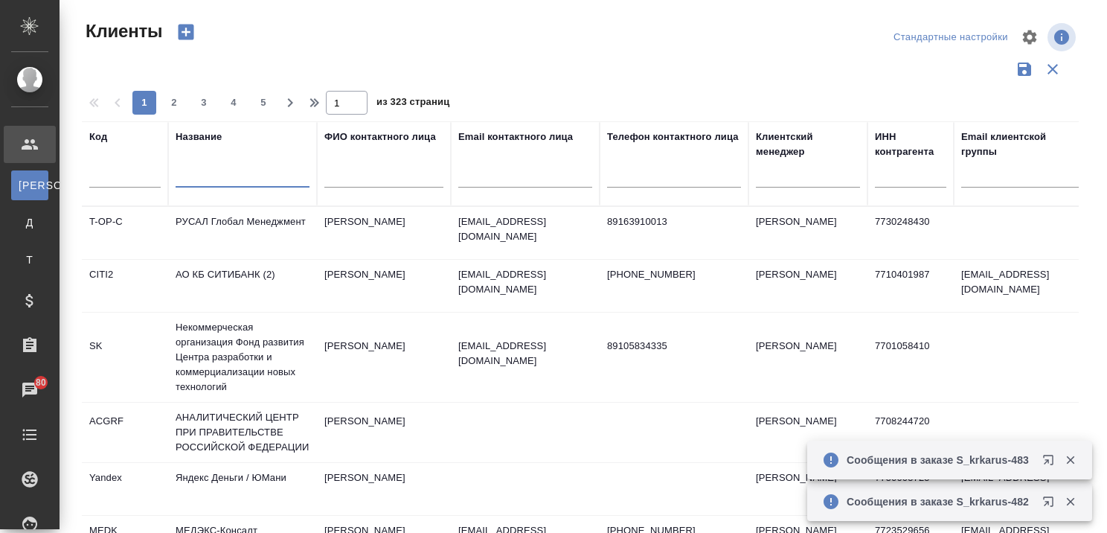
select select "RU"
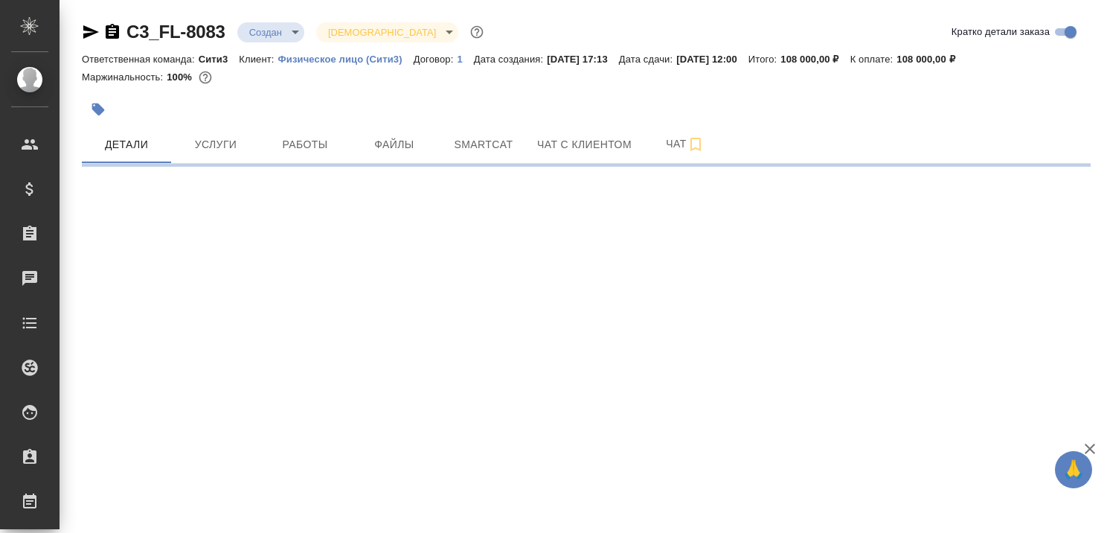
select select "RU"
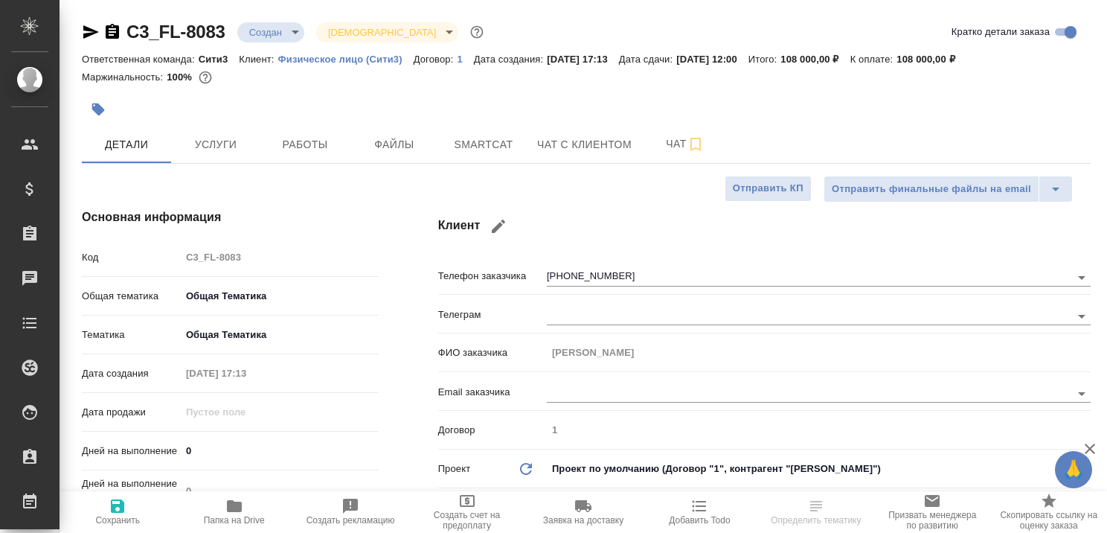
type textarea "x"
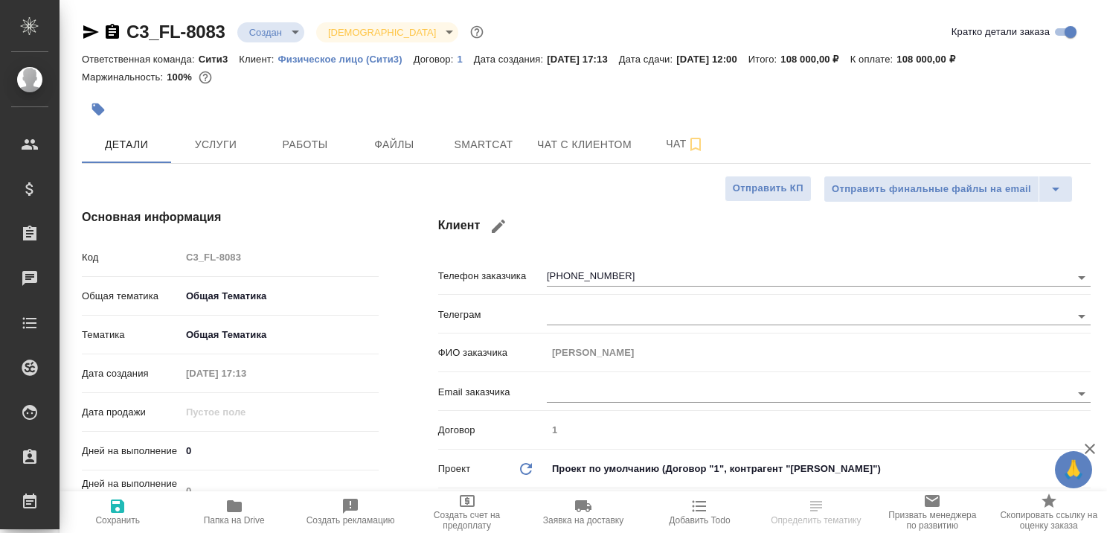
type textarea "x"
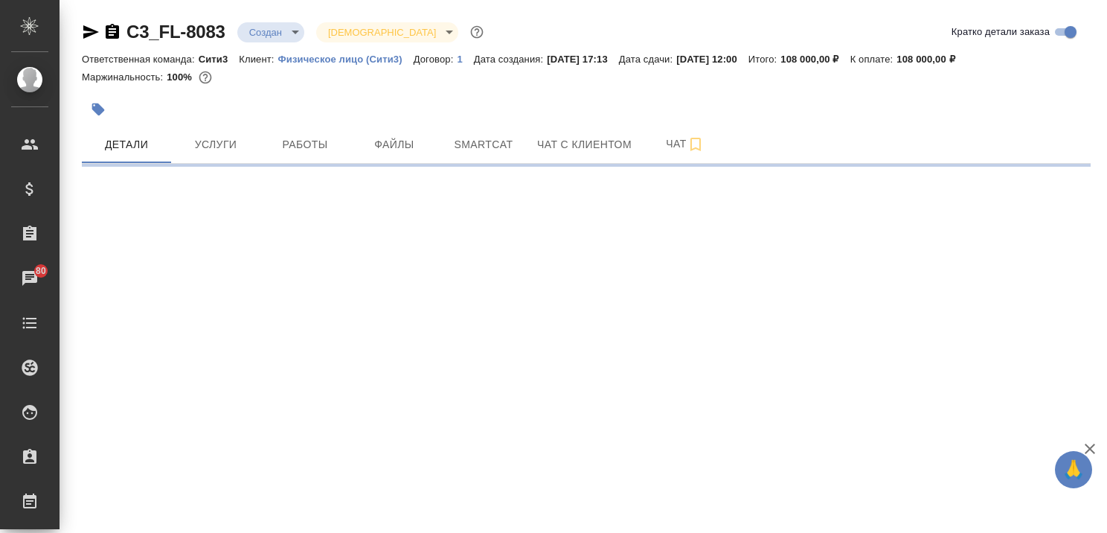
select select "RU"
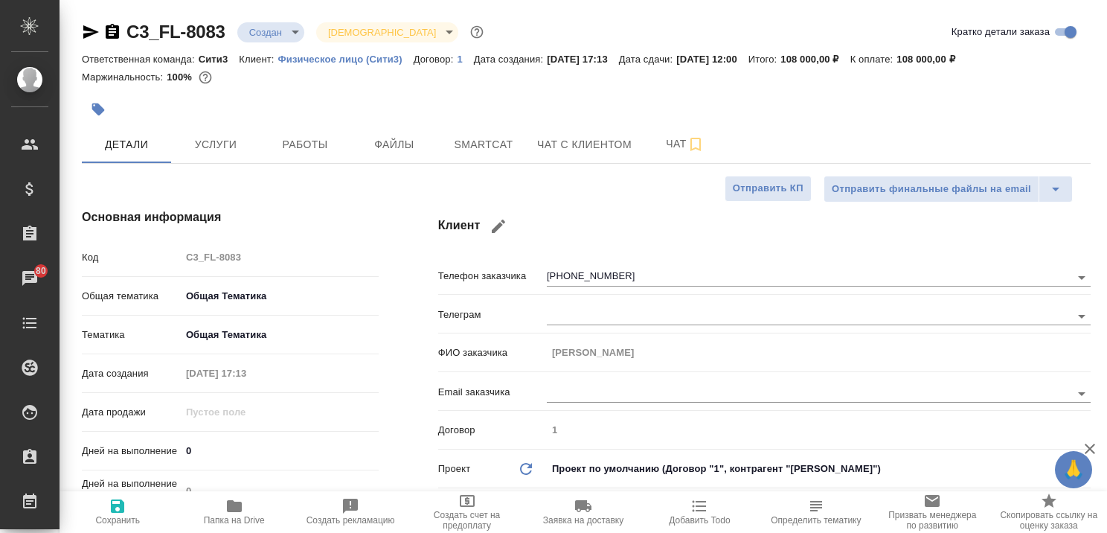
type textarea "x"
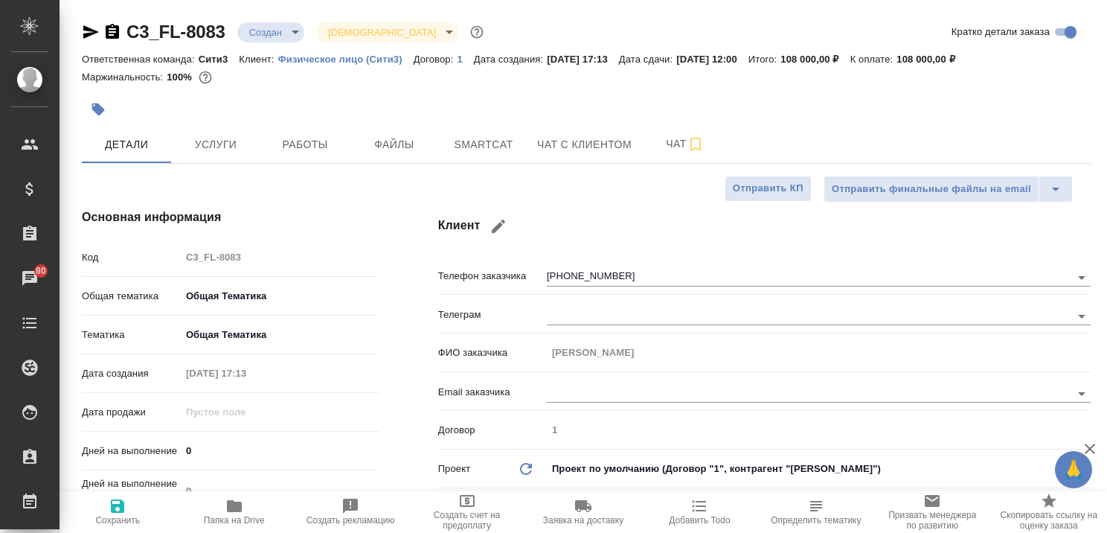
type textarea "x"
click at [589, 143] on span "Чат с клиентом" at bounding box center [584, 144] width 94 height 19
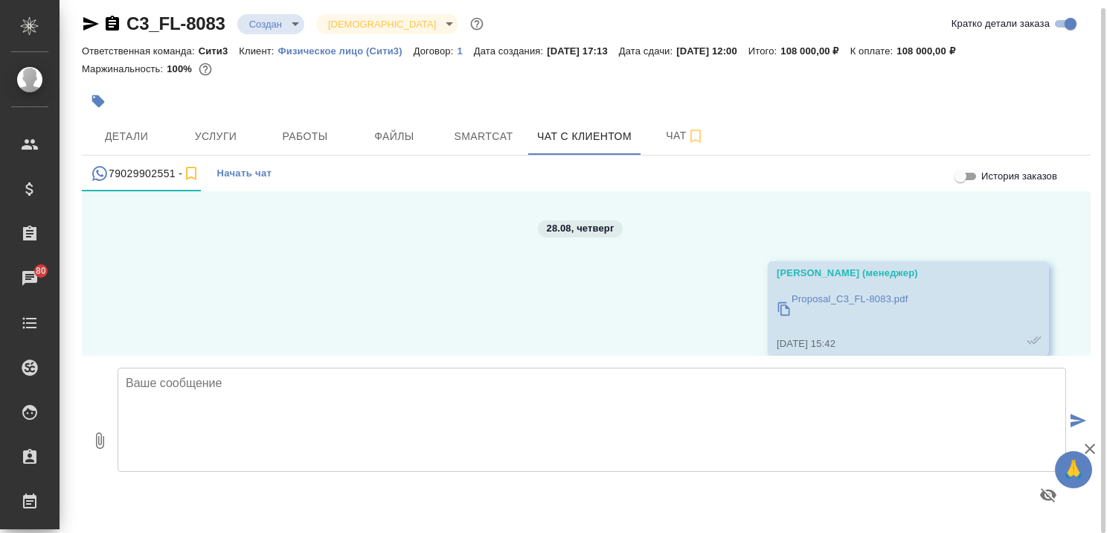
scroll to position [3832, 0]
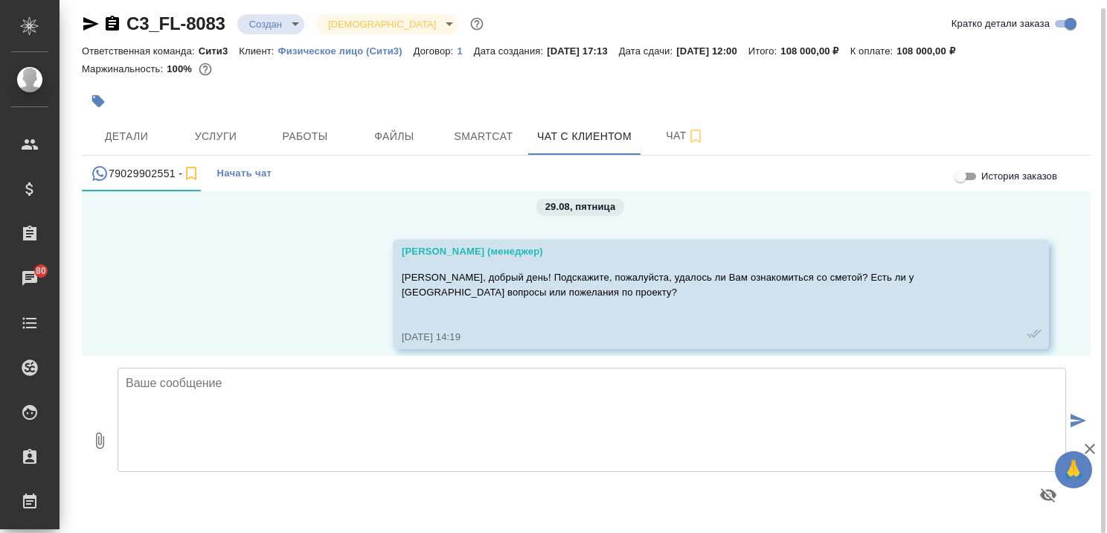
click at [312, 392] on textarea at bounding box center [592, 419] width 948 height 104
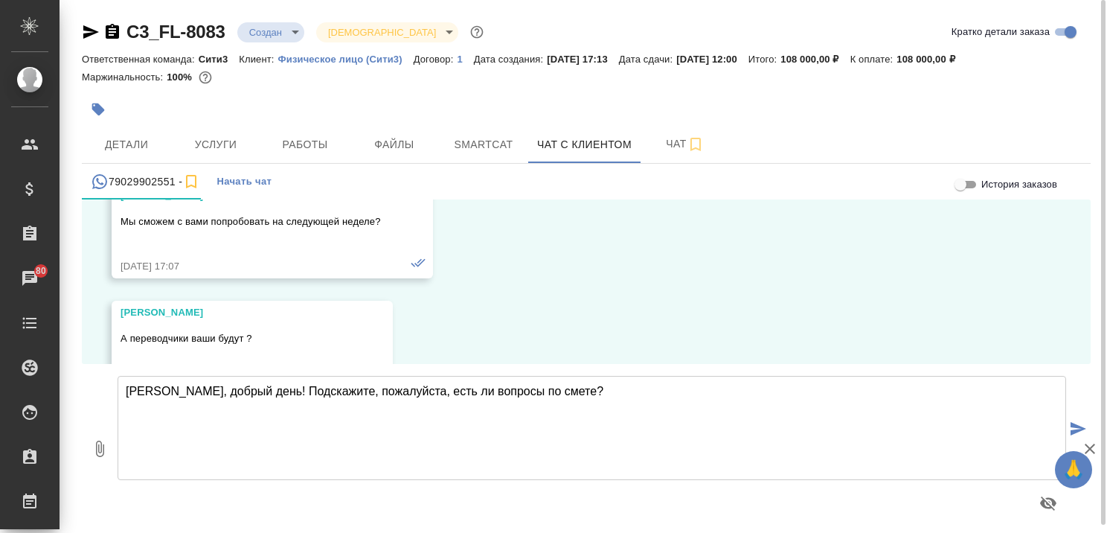
scroll to position [2642, 0]
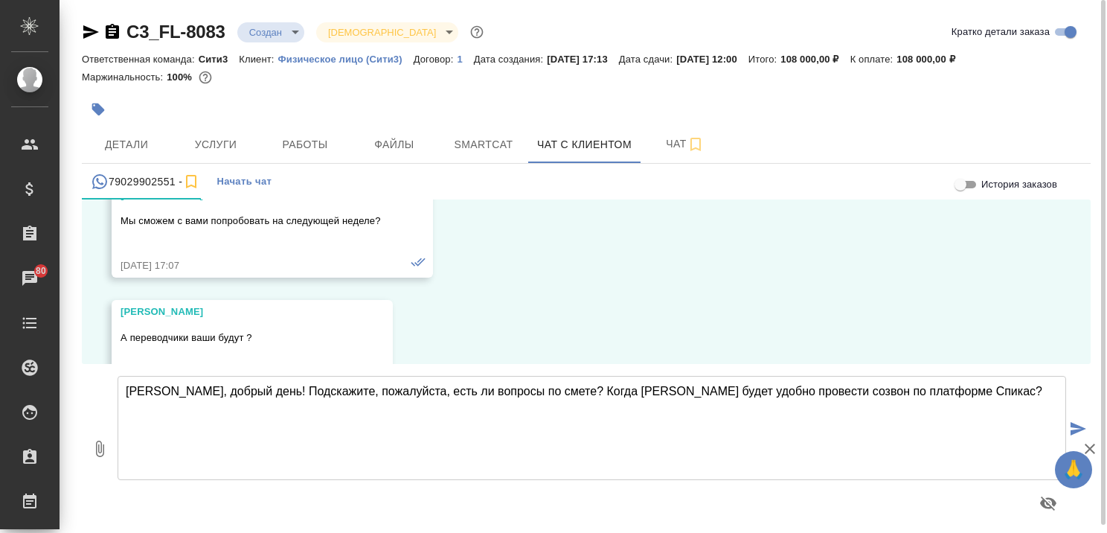
type textarea "Антон, добрый день! Подскажите, пожалуйста, есть ли вопросы по смете? Когда Вам…"
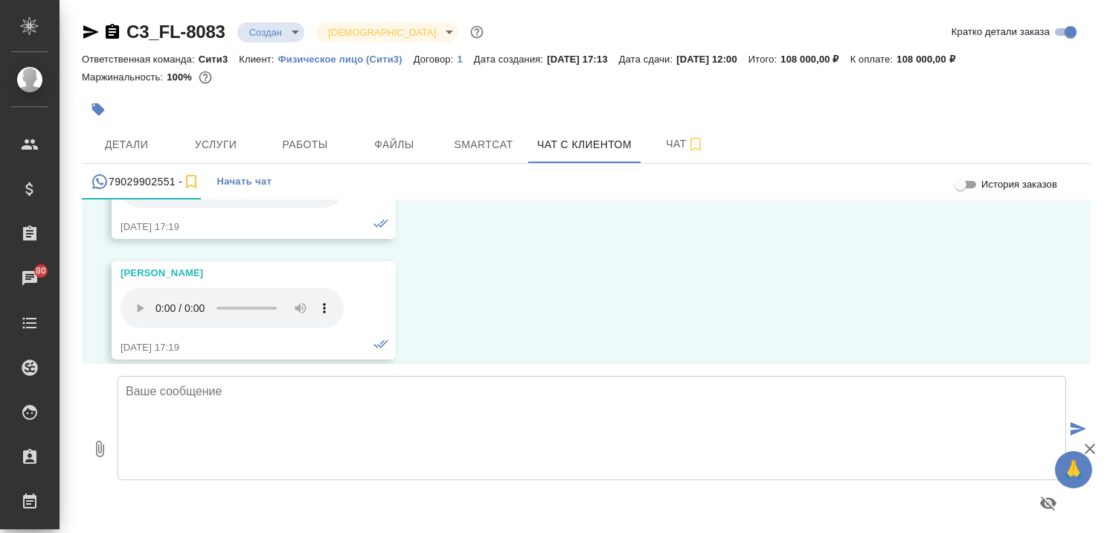
click at [1092, 444] on icon "button" at bounding box center [1090, 449] width 18 height 18
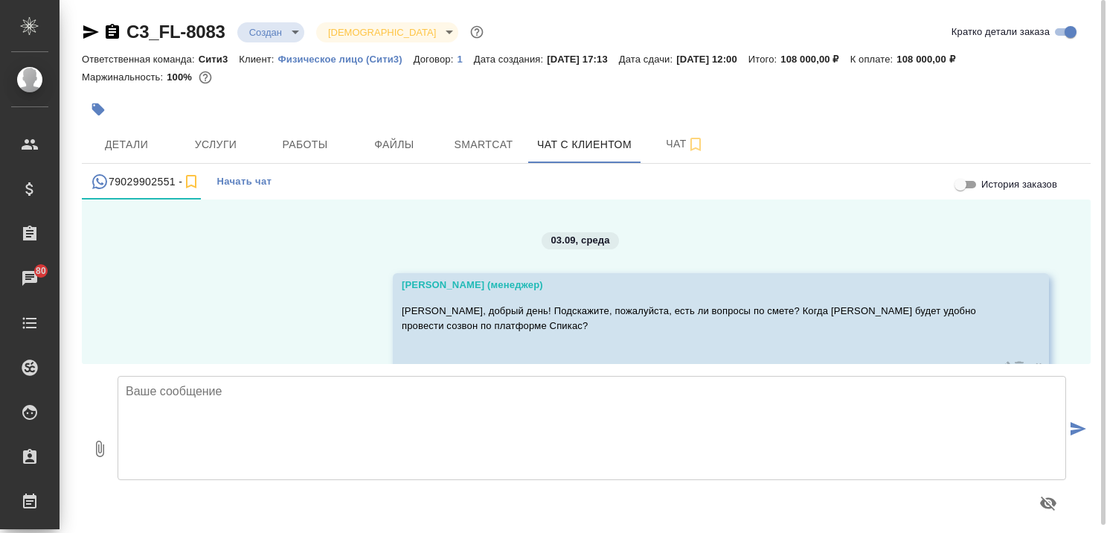
scroll to position [4028, 0]
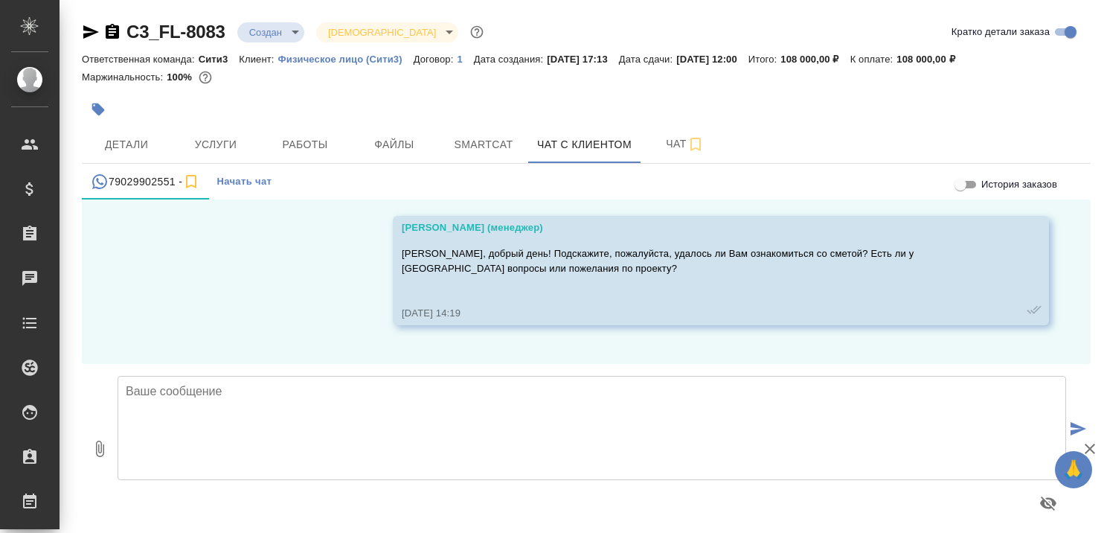
scroll to position [4028, 0]
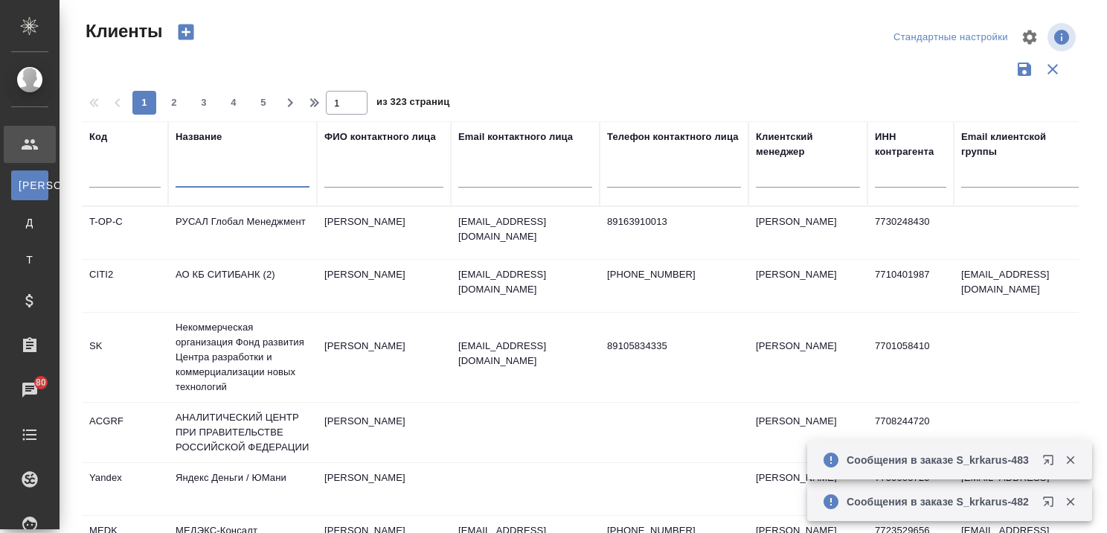
select select "RU"
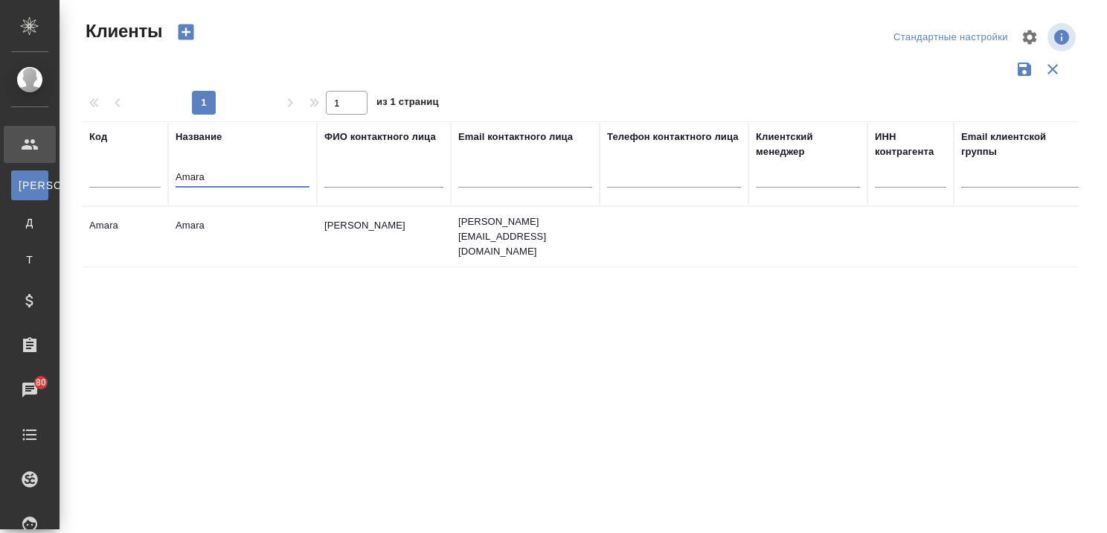
click at [192, 221] on td "Amara" at bounding box center [242, 236] width 149 height 52
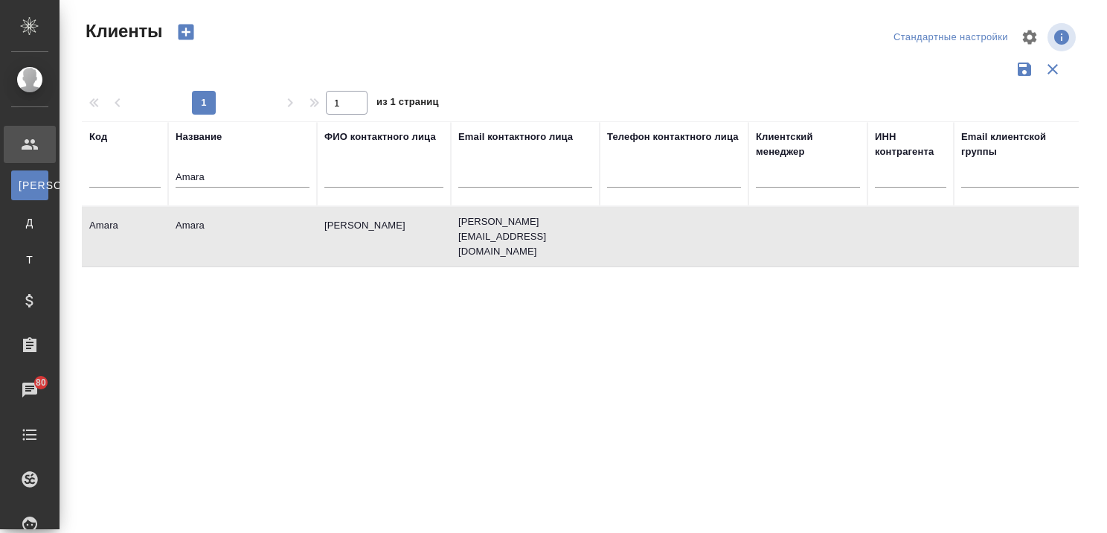
click at [192, 221] on td "Amara" at bounding box center [242, 236] width 149 height 52
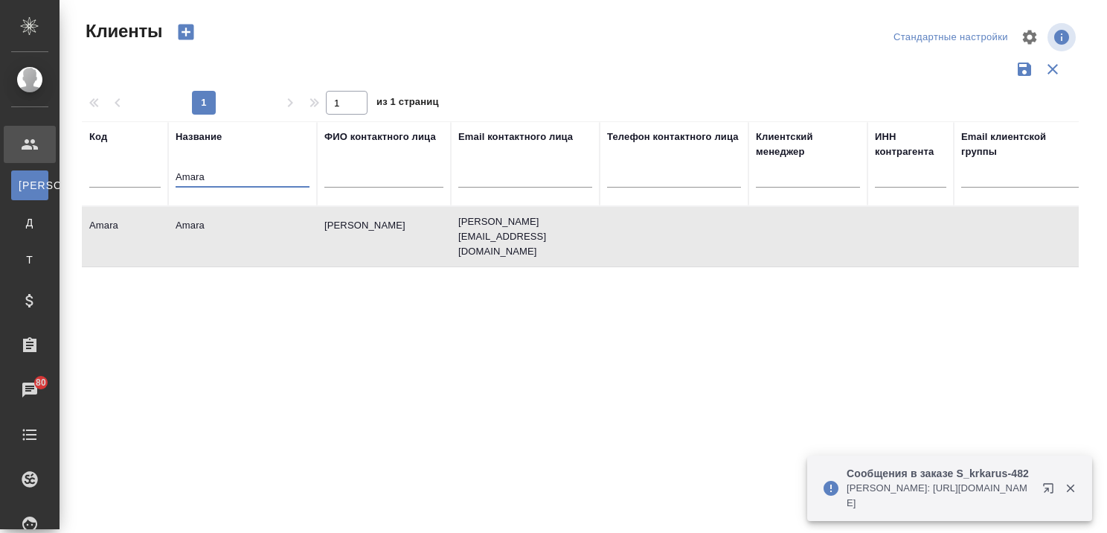
drag, startPoint x: 285, startPoint y: 184, endPoint x: 202, endPoint y: 184, distance: 82.6
click at [202, 184] on input "Amara" at bounding box center [243, 178] width 134 height 19
drag, startPoint x: 192, startPoint y: 185, endPoint x: 144, endPoint y: 187, distance: 48.4
click at [144, 187] on tr "Код Название Amara ФИО контактного лица Email контактного лица Телефон контактн…" at bounding box center [644, 163] width 1125 height 85
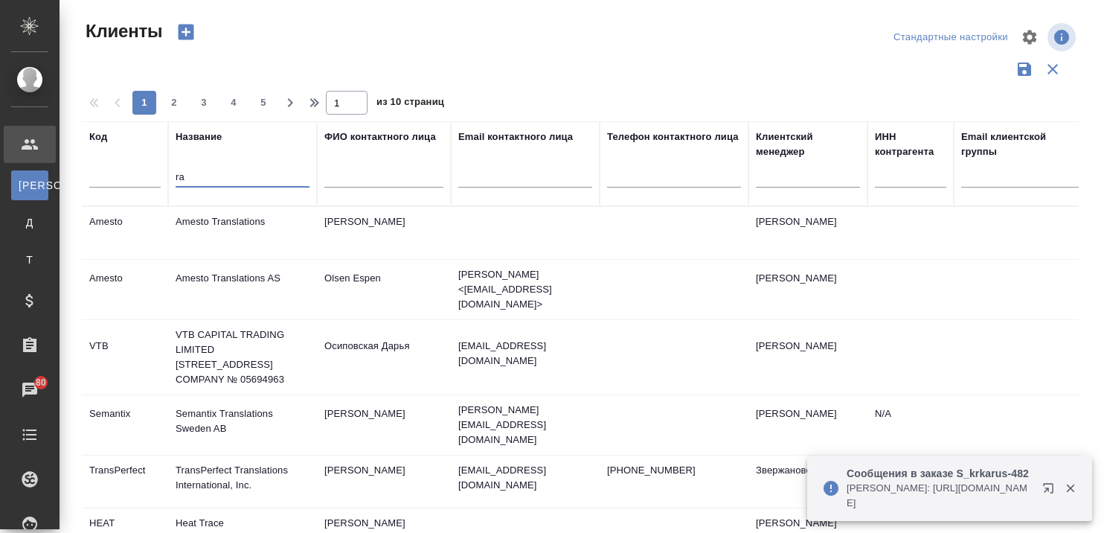
type input "r"
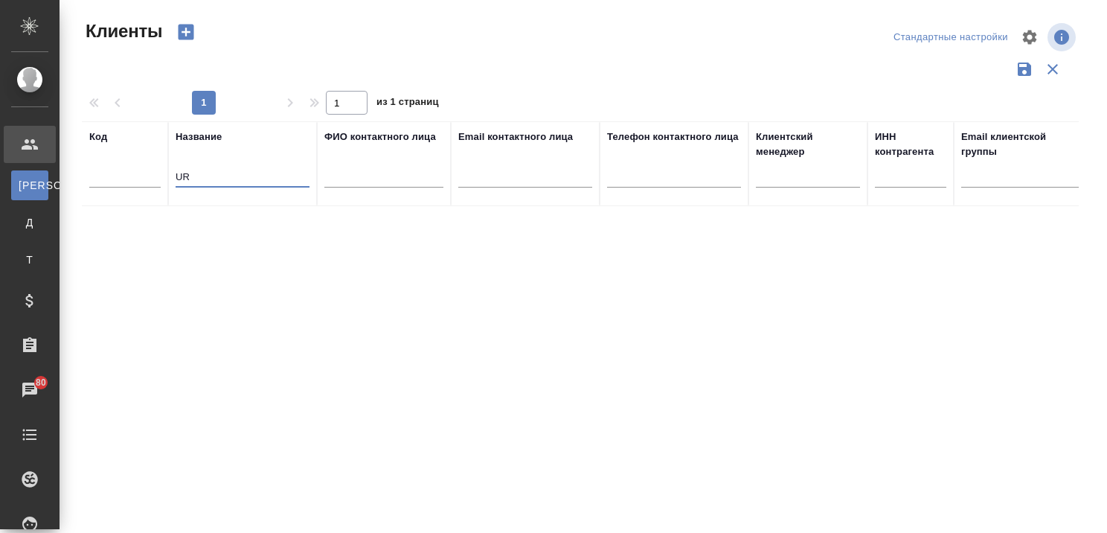
type input "U"
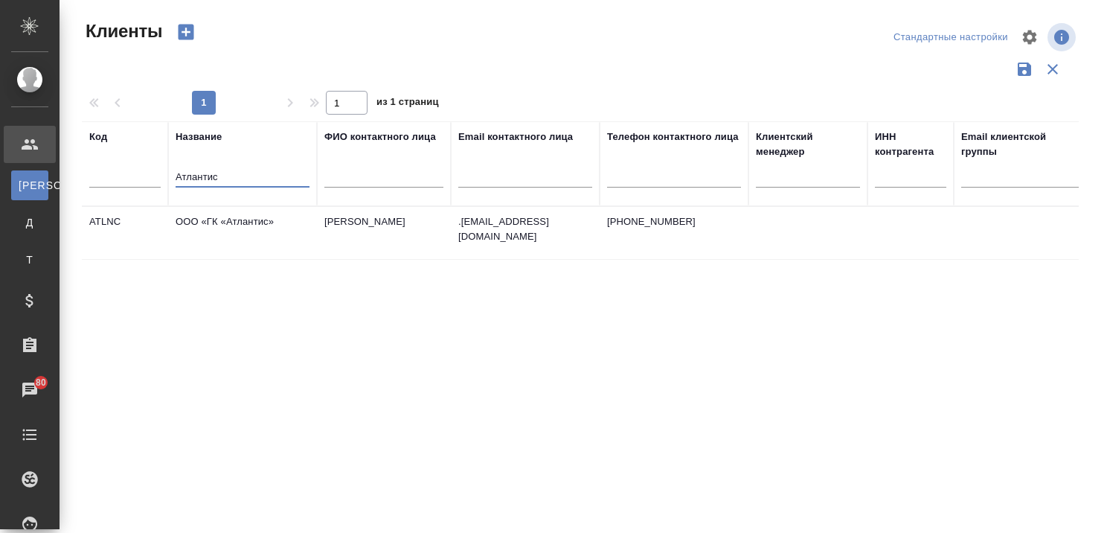
type input "Атлантис"
click at [262, 223] on td "ООО «ГК «Атлантис»" at bounding box center [242, 233] width 149 height 52
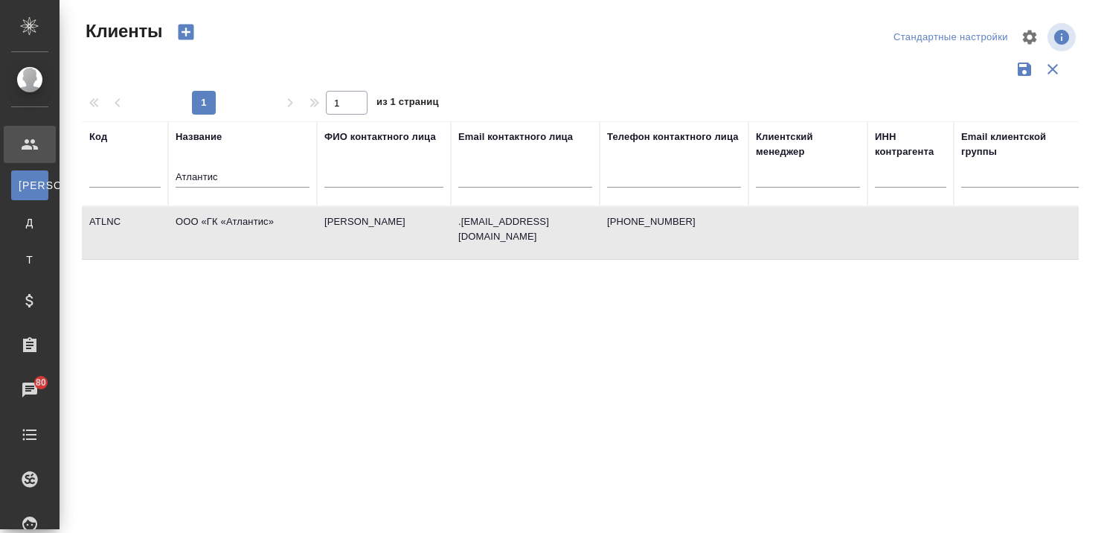
click at [262, 223] on td "ООО «ГК «Атлантис»" at bounding box center [242, 233] width 149 height 52
drag, startPoint x: 266, startPoint y: 187, endPoint x: 150, endPoint y: 197, distance: 117.2
click at [150, 196] on tr "Код Название Атлантис ФИО контактного лица Email контактного лица Телефон конта…" at bounding box center [644, 163] width 1125 height 85
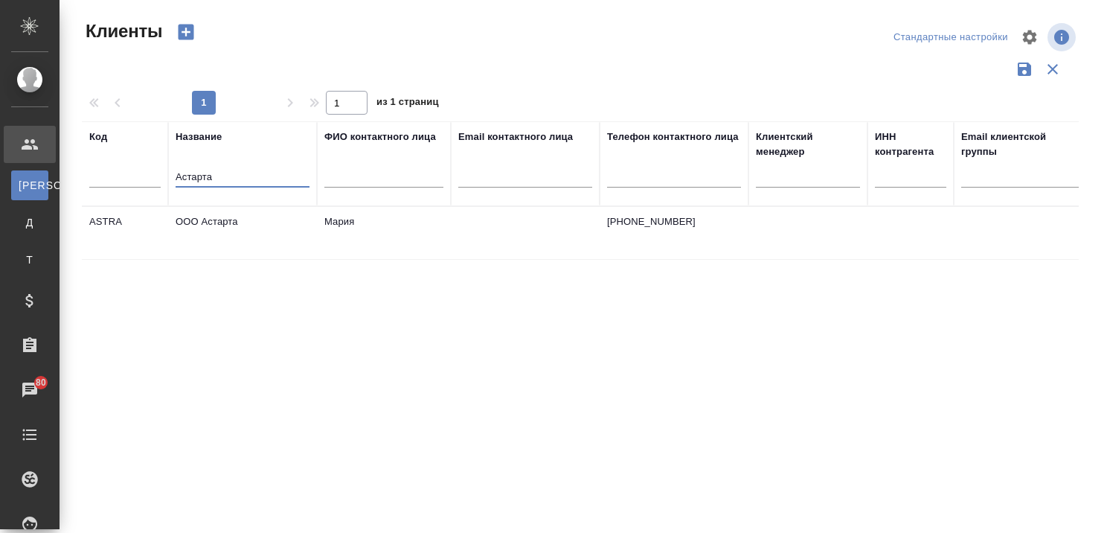
type input "Астарта"
click at [223, 220] on td "ООО Астарта" at bounding box center [242, 233] width 149 height 52
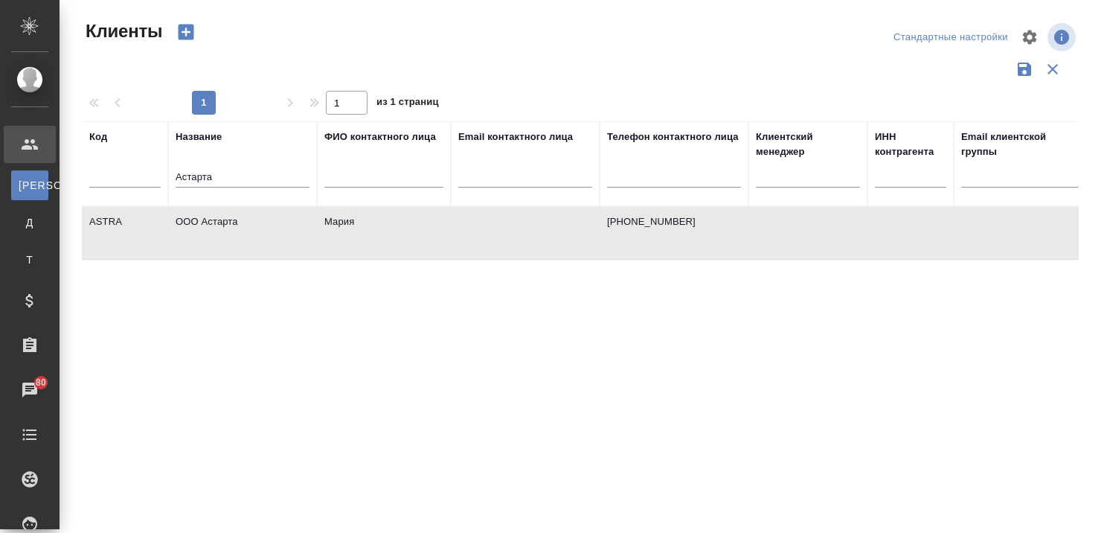
click at [223, 220] on td "ООО Астарта" at bounding box center [242, 233] width 149 height 52
drag, startPoint x: 271, startPoint y: 179, endPoint x: 141, endPoint y: 187, distance: 129.6
click at [138, 188] on tr "Код Название Астарта ФИО контактного лица Email контактного лица Телефон контак…" at bounding box center [644, 163] width 1125 height 85
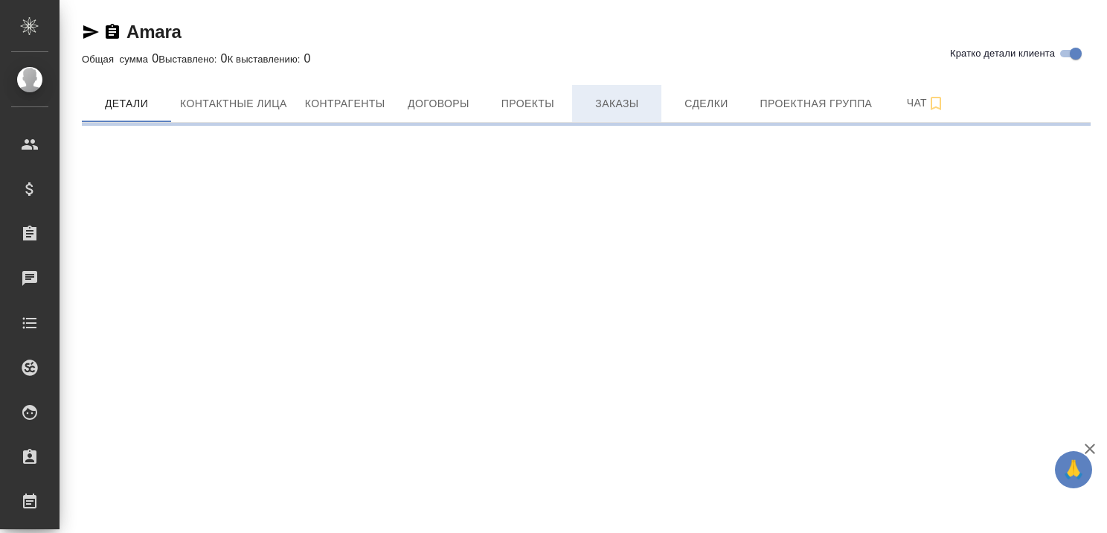
click at [611, 112] on span "Заказы" at bounding box center [616, 103] width 71 height 19
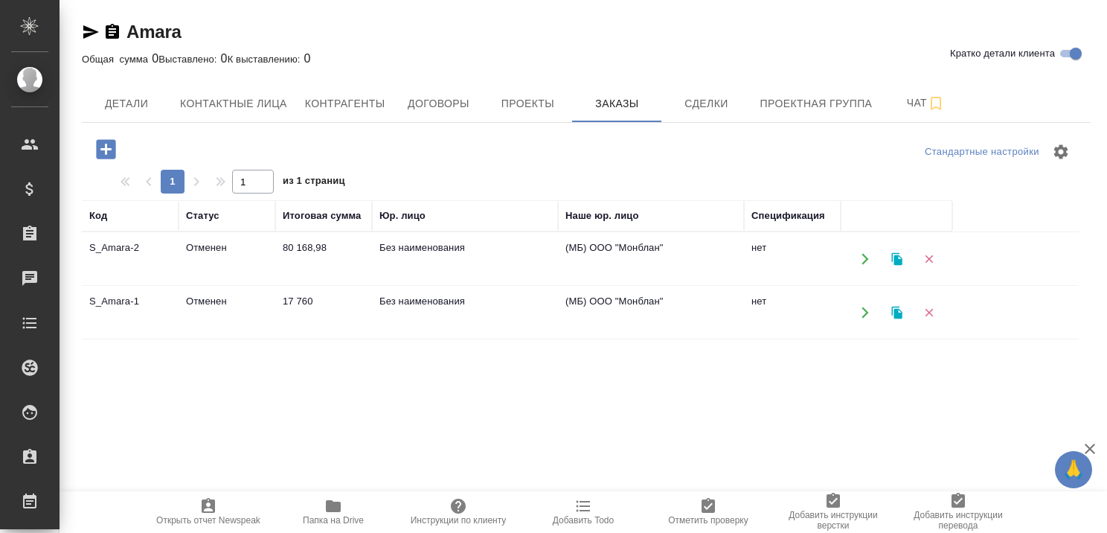
click at [220, 247] on td "Отменен" at bounding box center [227, 259] width 97 height 52
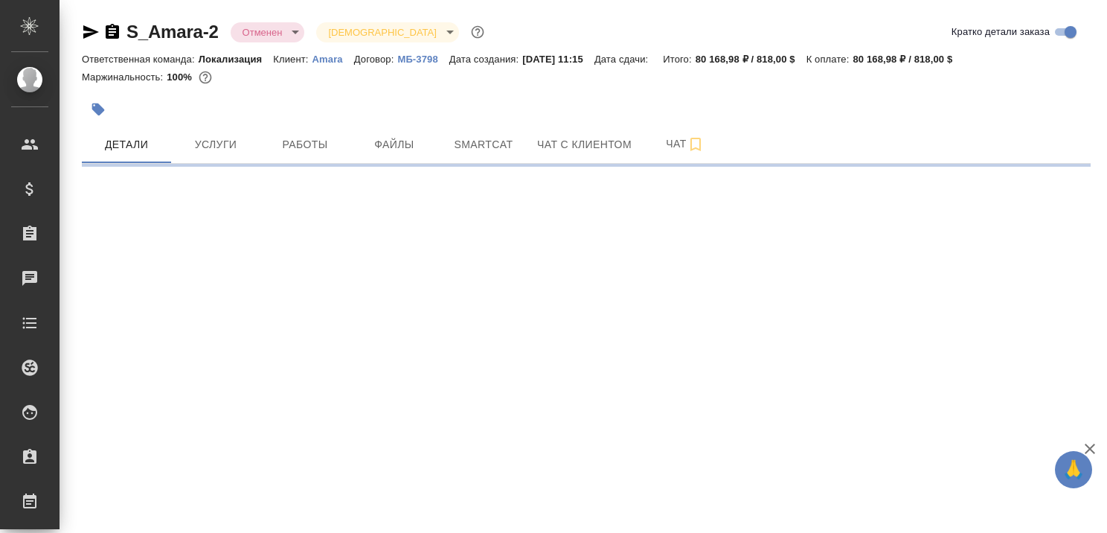
select select "RU"
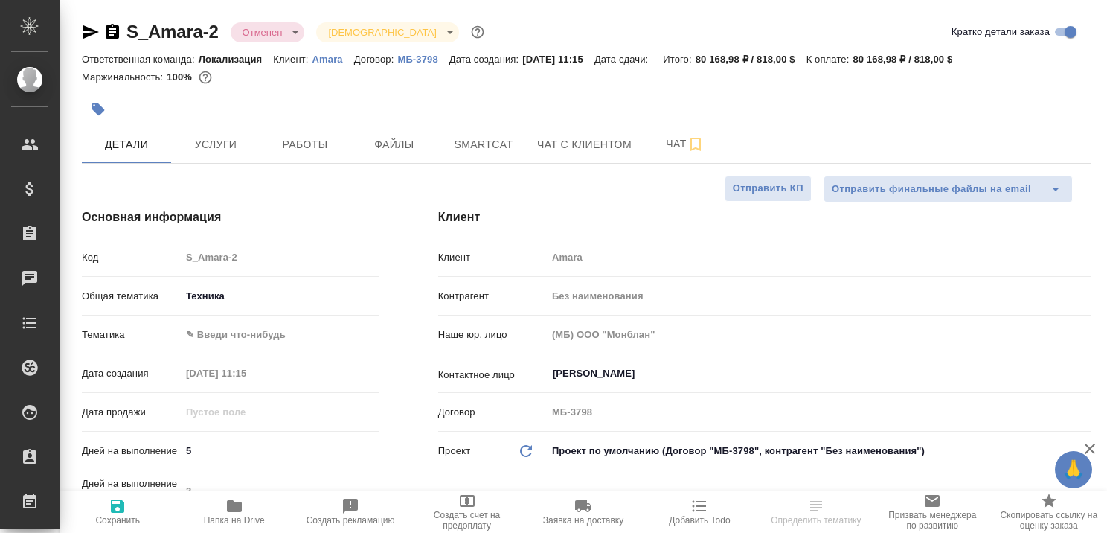
type textarea "x"
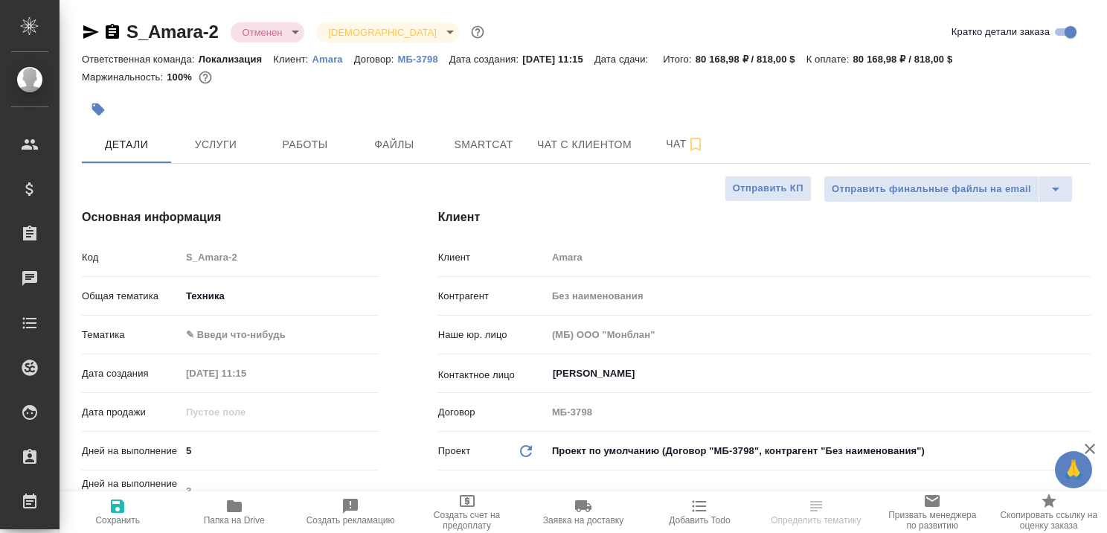
type textarea "x"
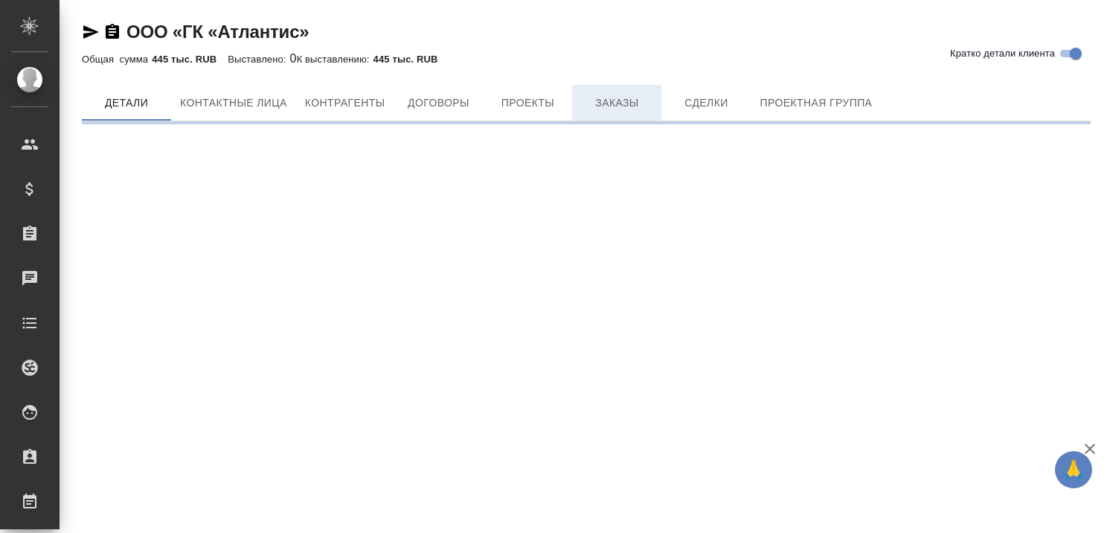
click at [611, 106] on span "Заказы" at bounding box center [616, 103] width 71 height 19
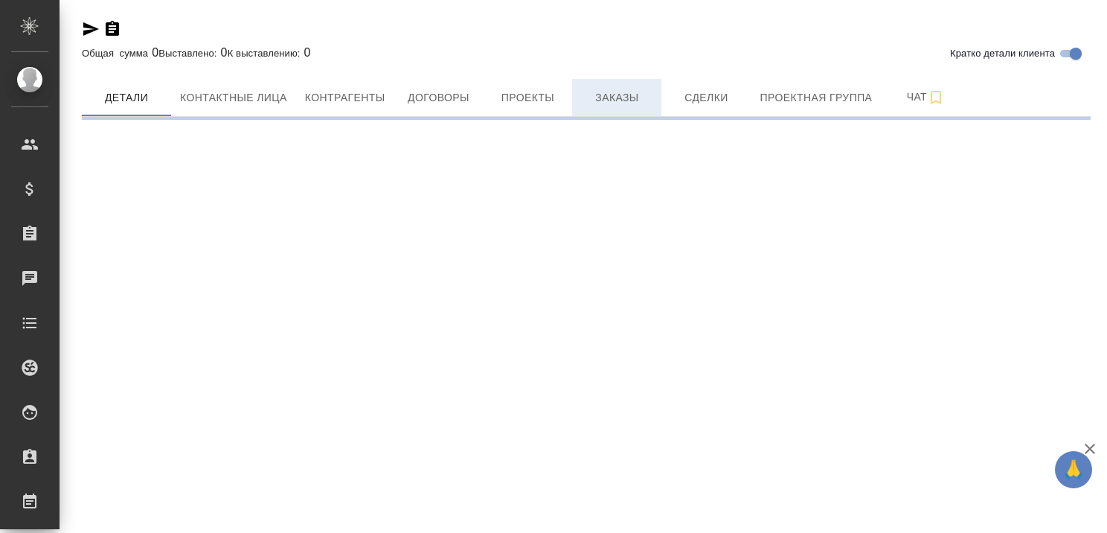
click at [594, 101] on span "Заказы" at bounding box center [616, 98] width 71 height 19
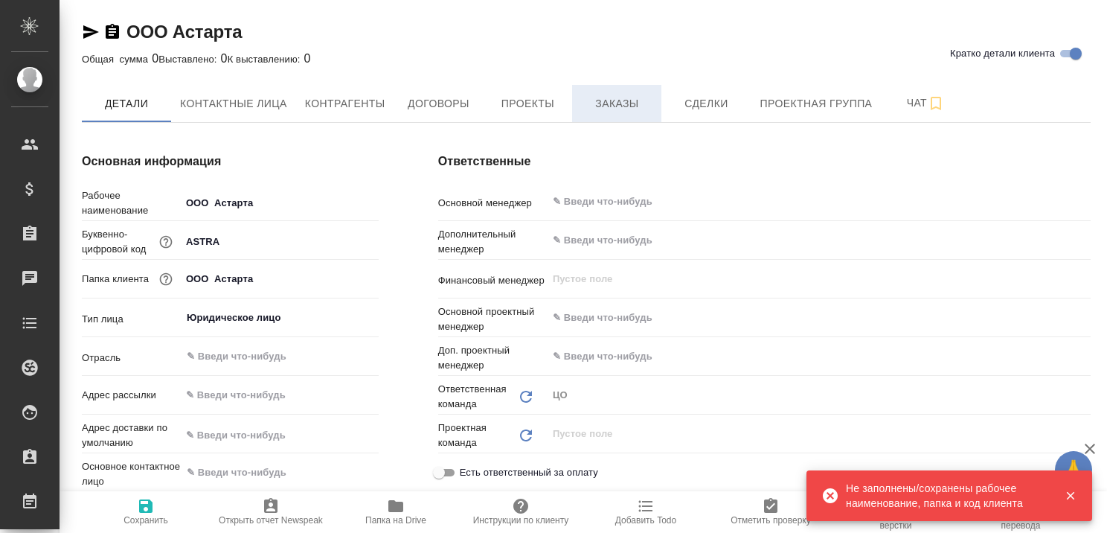
click at [594, 101] on span "Заказы" at bounding box center [616, 103] width 71 height 19
type input "(МБ) ООО "Монблан""
type textarea "x"
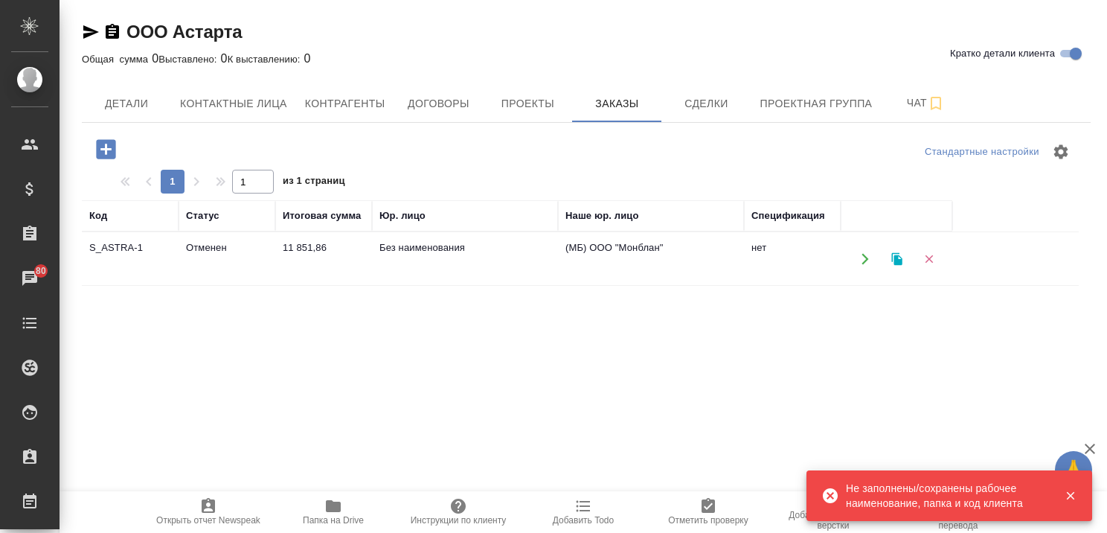
click at [187, 246] on td "Отменен" at bounding box center [227, 259] width 97 height 52
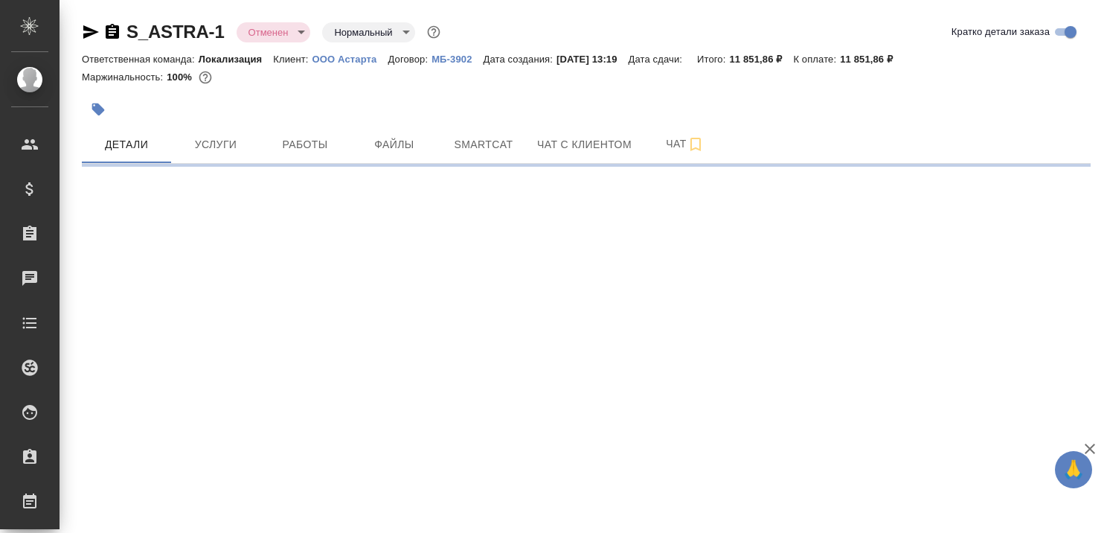
select select "RU"
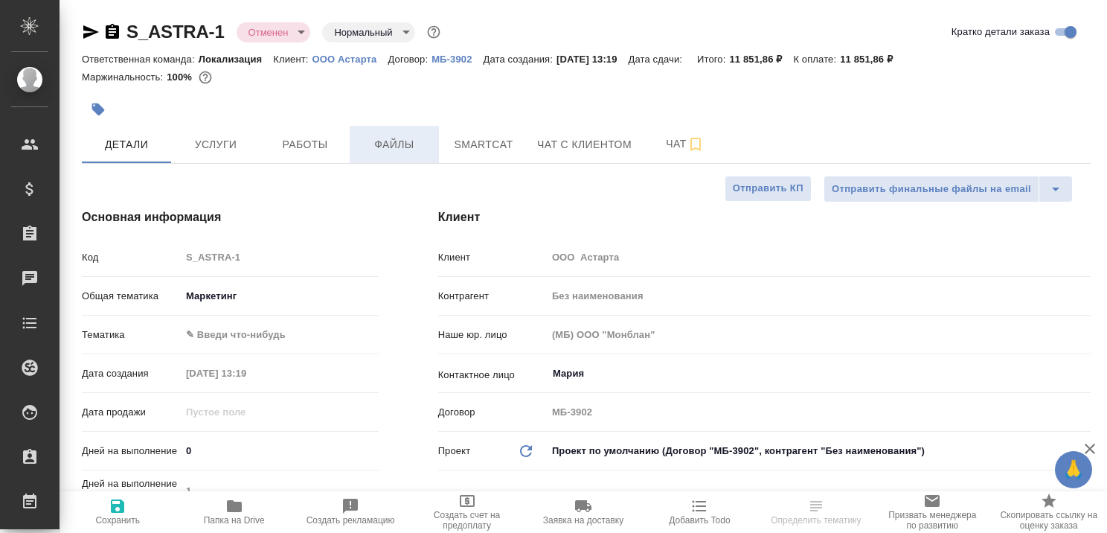
type textarea "x"
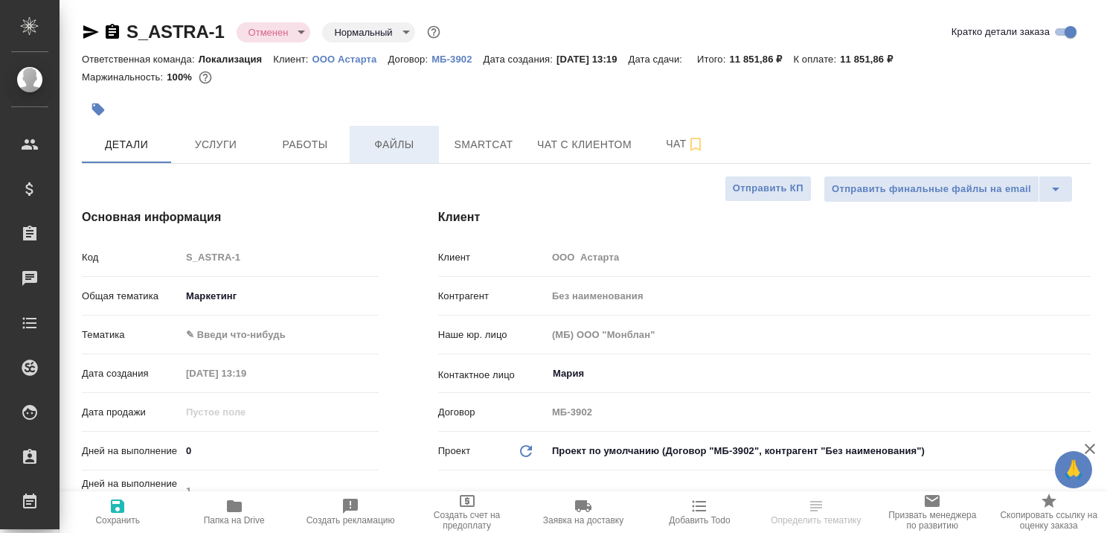
type textarea "x"
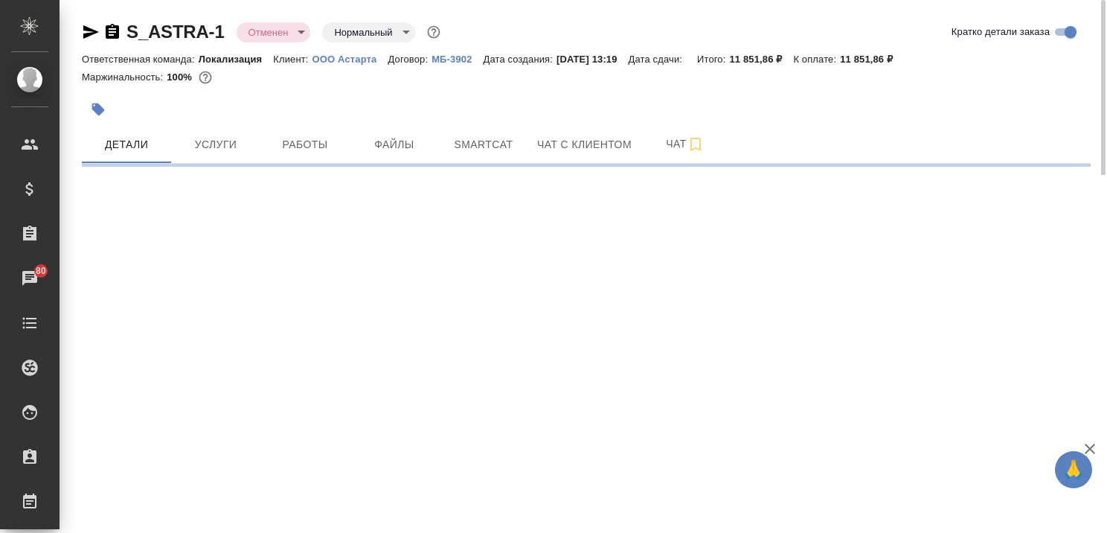
select select "RU"
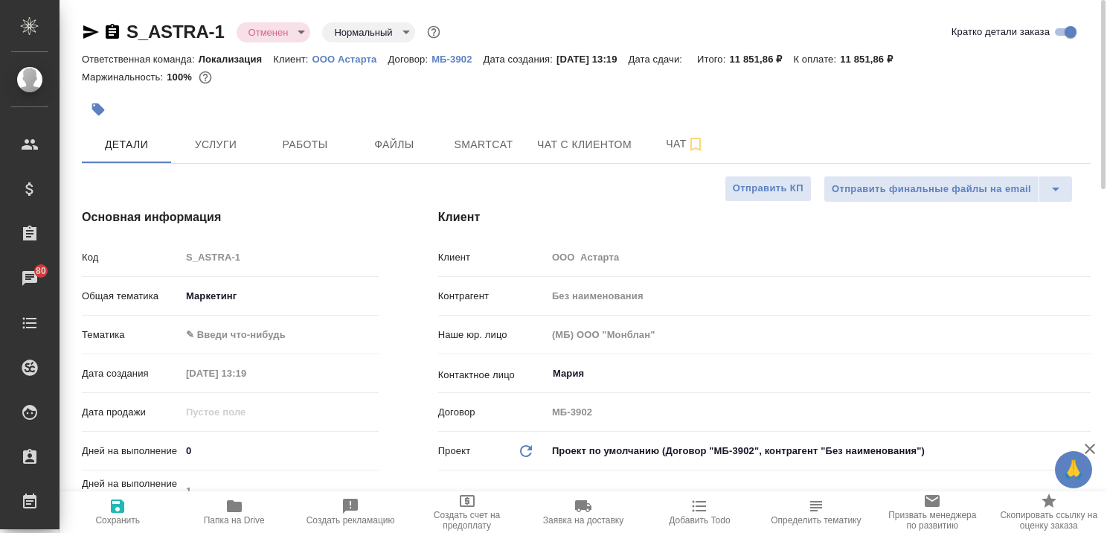
type textarea "x"
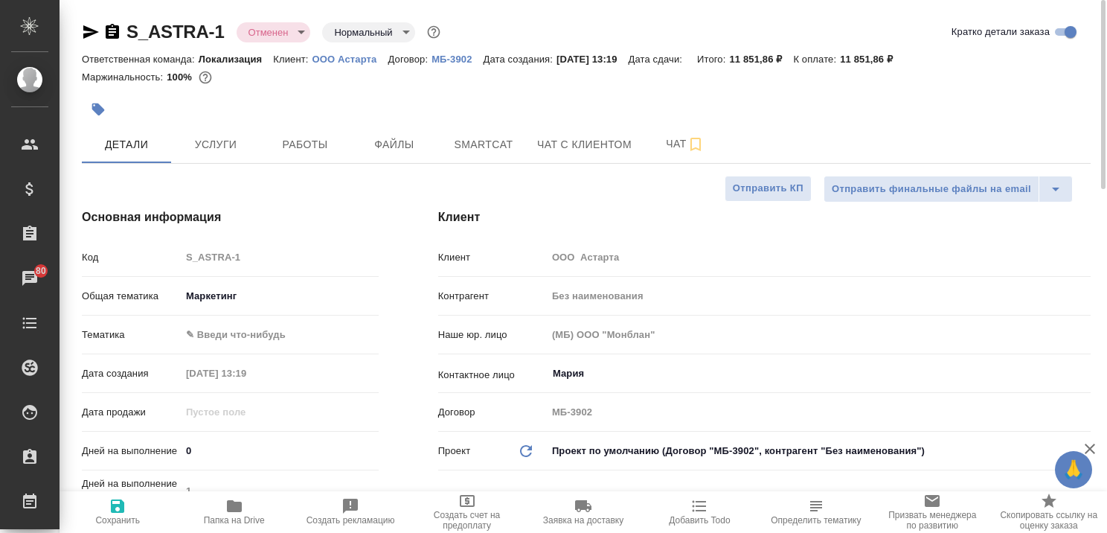
type textarea "x"
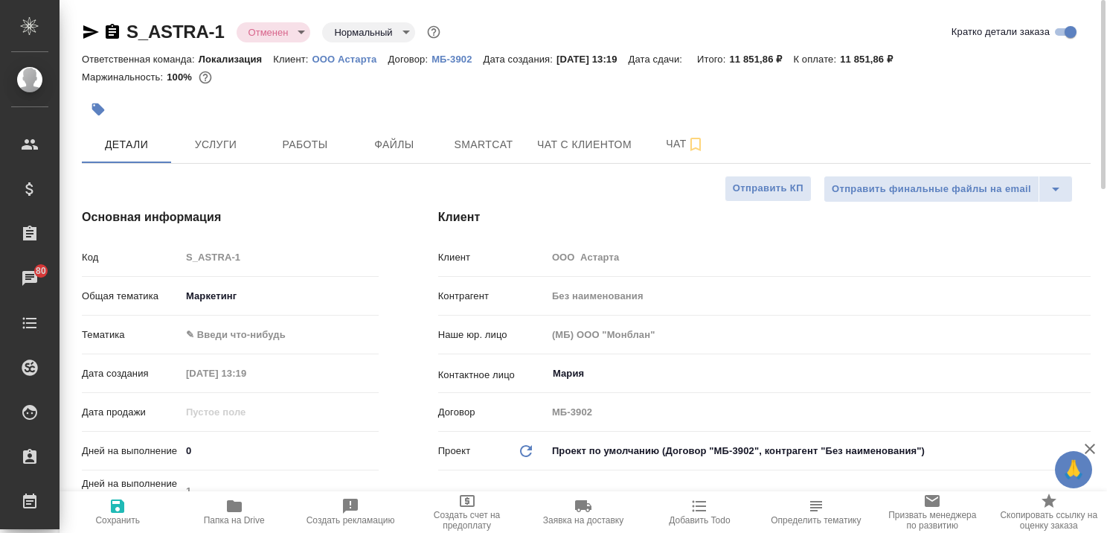
type textarea "x"
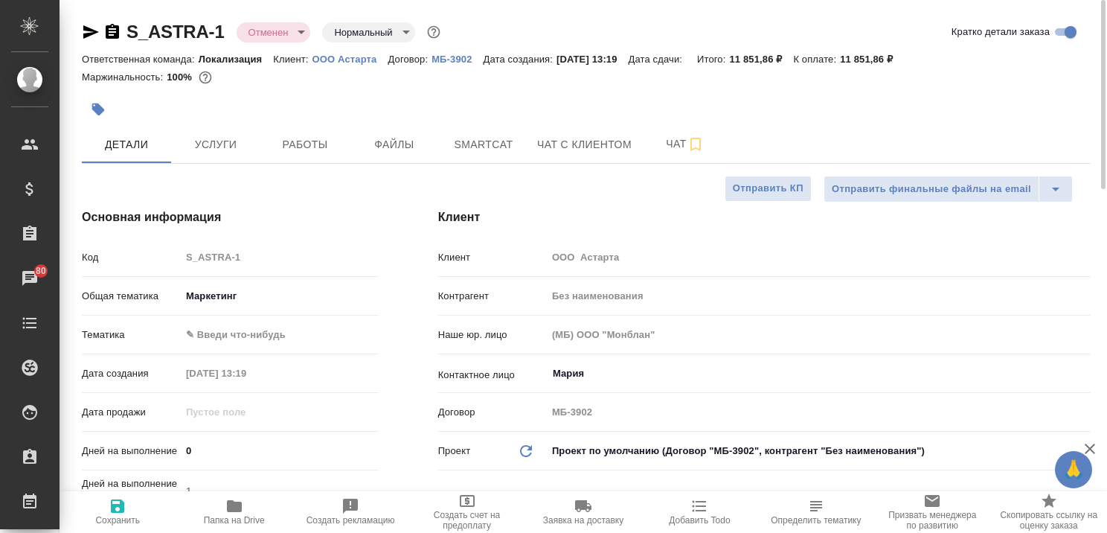
type textarea "x"
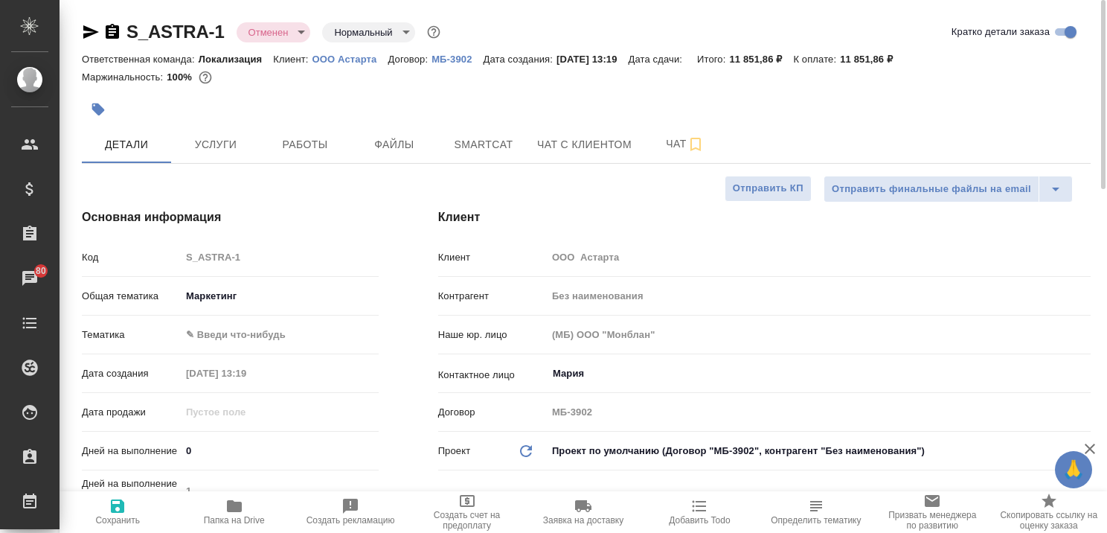
type textarea "x"
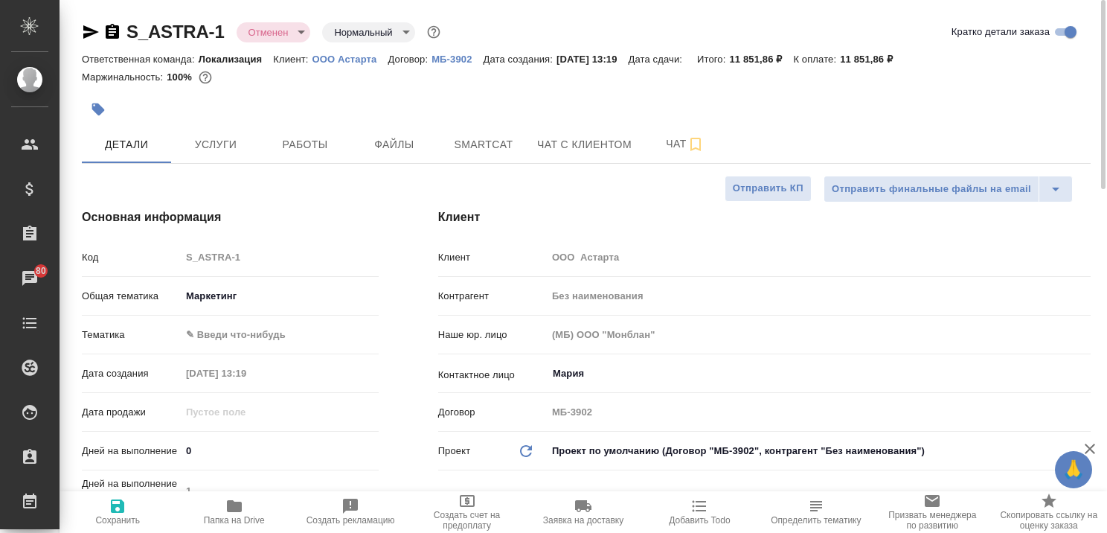
type textarea "x"
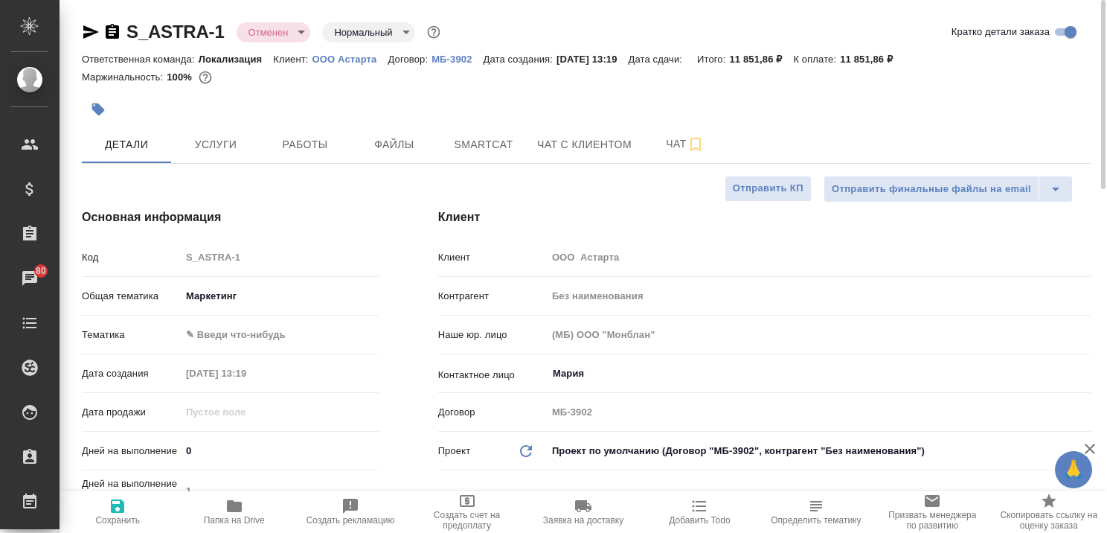
type textarea "x"
